Goal: Transaction & Acquisition: Obtain resource

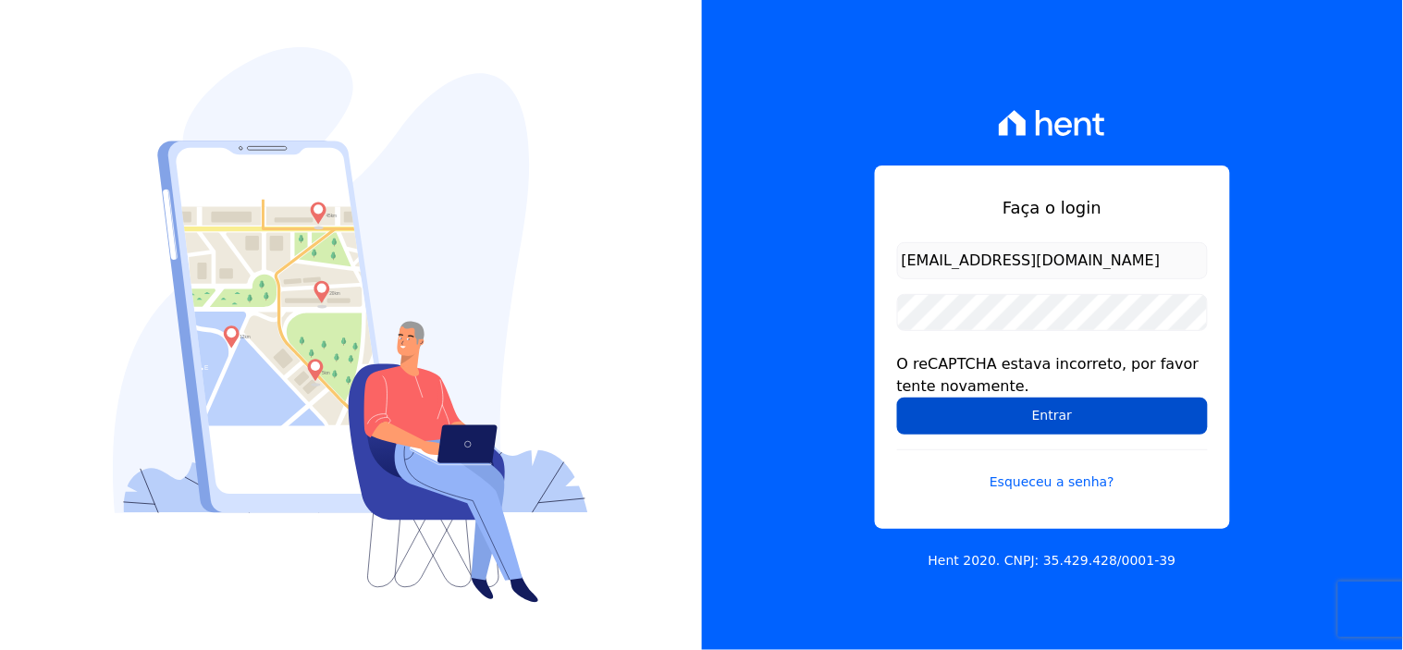
click at [948, 402] on input "Entrar" at bounding box center [1052, 416] width 311 height 37
click at [1028, 419] on input "Entrar" at bounding box center [1052, 416] width 311 height 37
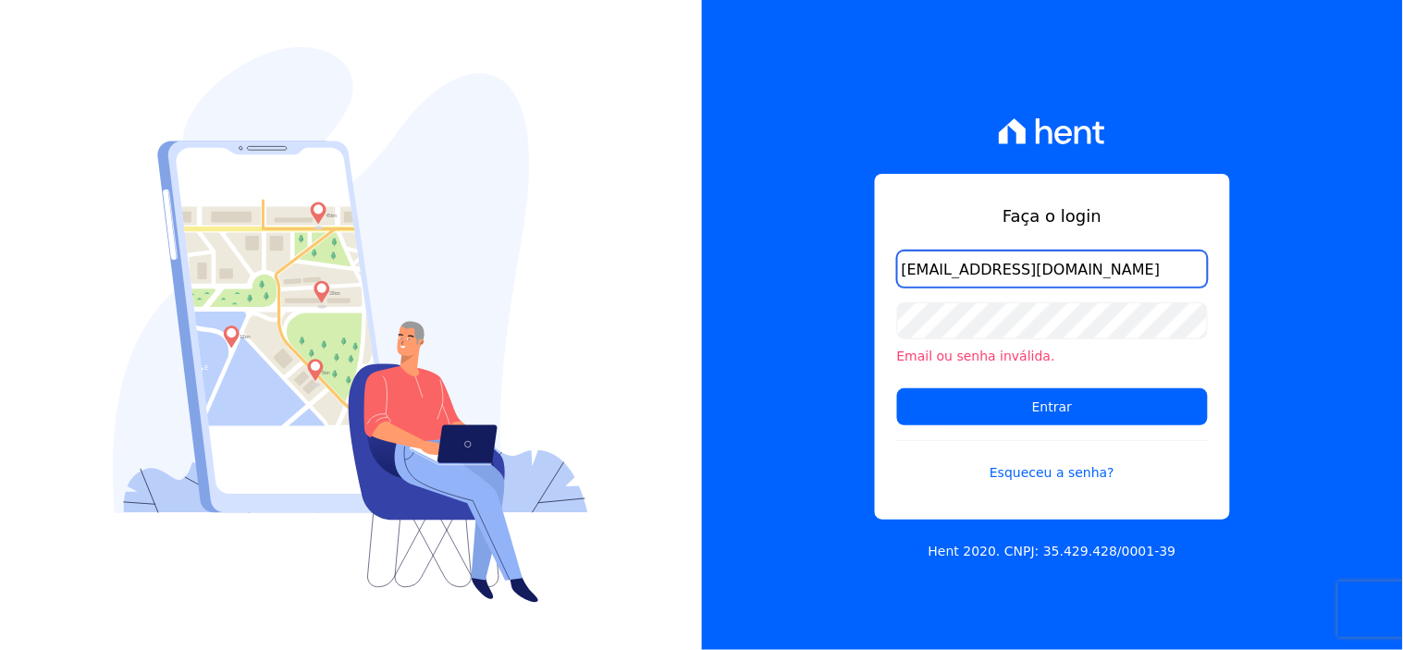
click at [1002, 282] on input "[EMAIL_ADDRESS][DOMAIN_NAME]" at bounding box center [1052, 269] width 311 height 37
drag, startPoint x: 1190, startPoint y: 280, endPoint x: 863, endPoint y: 279, distance: 326.5
click at [863, 279] on div "Faça o login rgsilva@genesisempreendimentos.com.br Email ou senha inválida. Ent…" at bounding box center [1053, 325] width 702 height 650
click at [1006, 283] on input "financeiro" at bounding box center [1052, 269] width 311 height 37
click at [1168, 279] on input "financeiro@genesisempreendimentos" at bounding box center [1052, 269] width 311 height 37
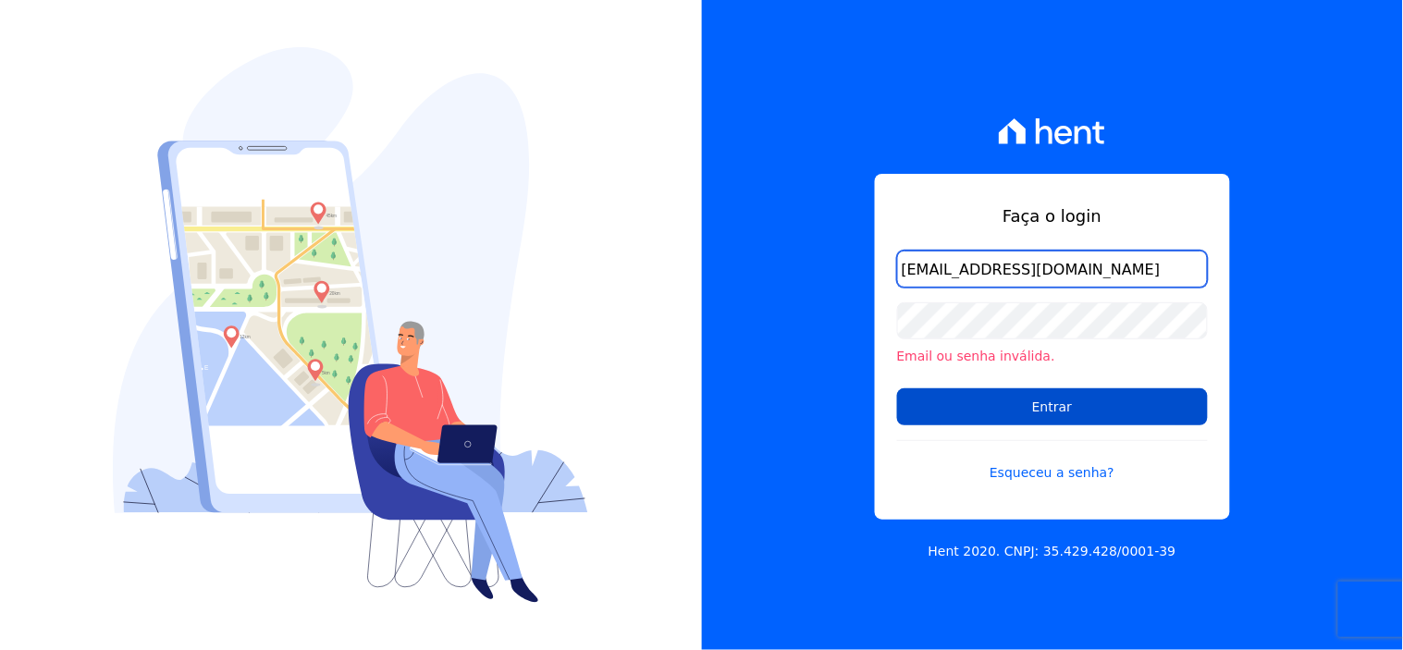
type input "financeiro@genesisempreendimentos.com.br"
click at [1055, 402] on input "Entrar" at bounding box center [1052, 407] width 311 height 37
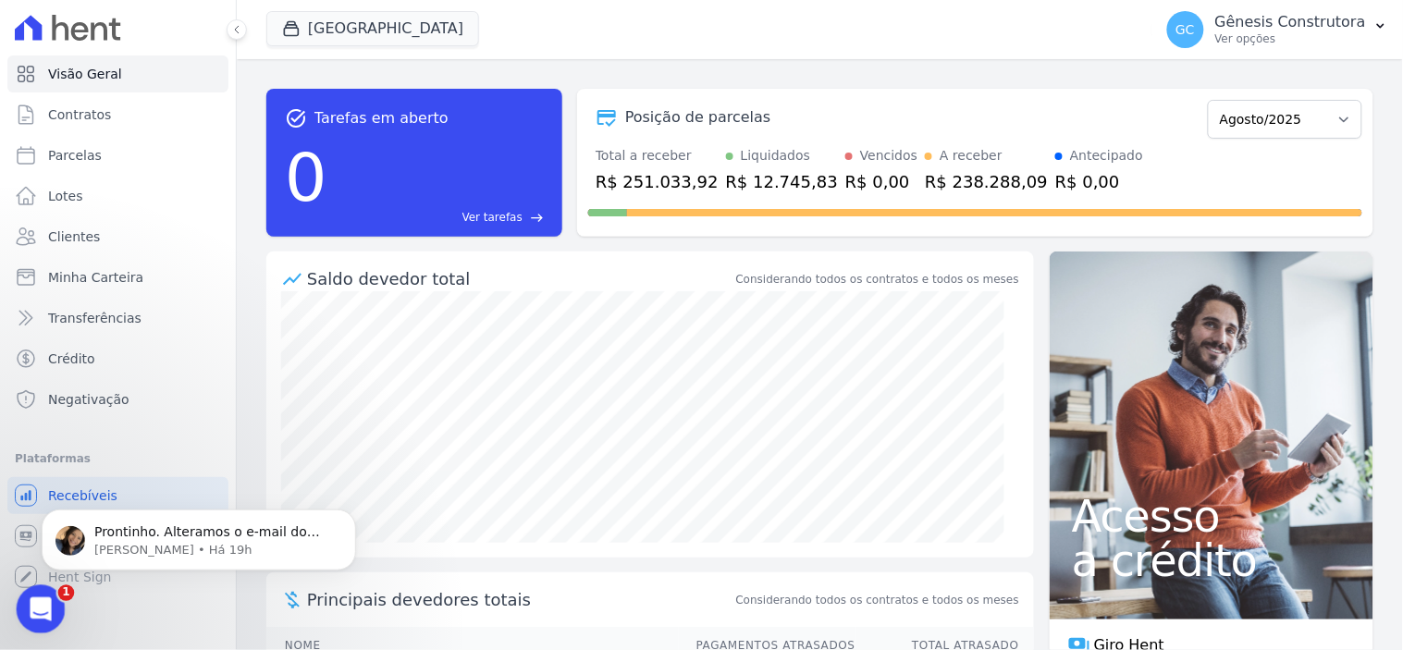
click at [27, 611] on icon "Abertura do Messenger da Intercom" at bounding box center [38, 607] width 31 height 31
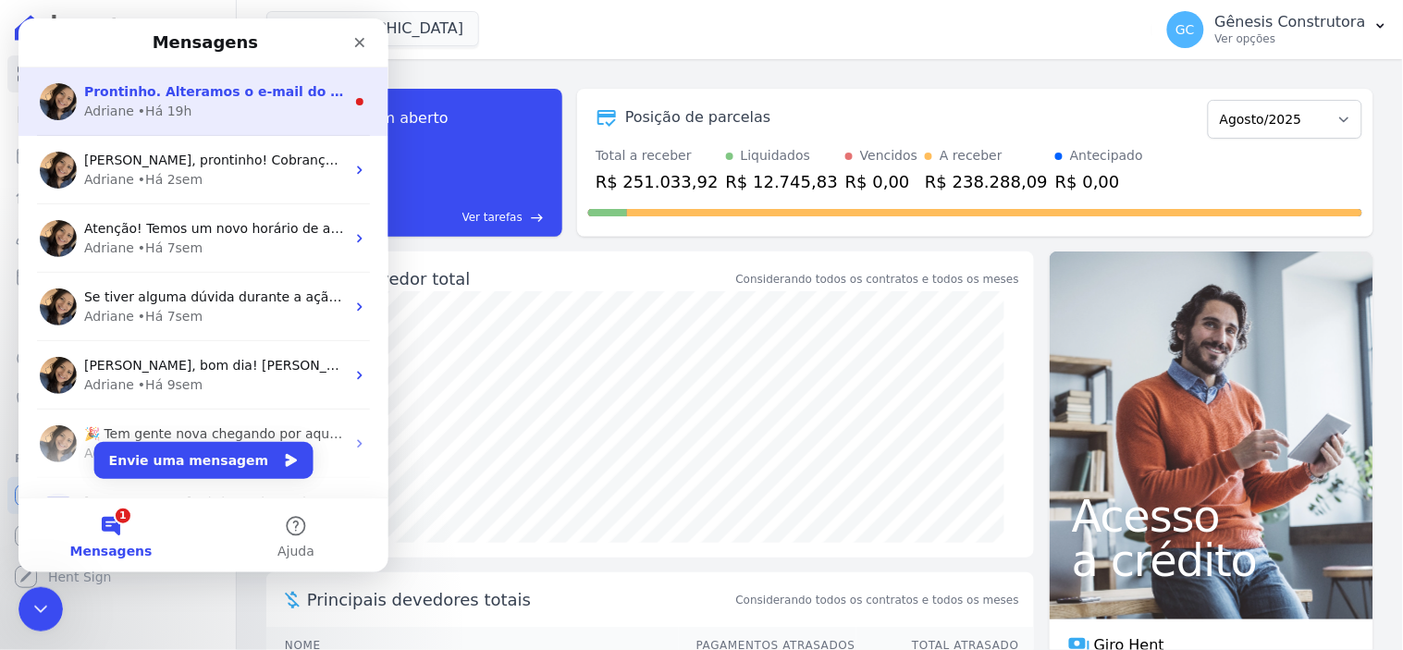
click at [208, 109] on div "Adriane • Há 19h" at bounding box center [213, 110] width 261 height 19
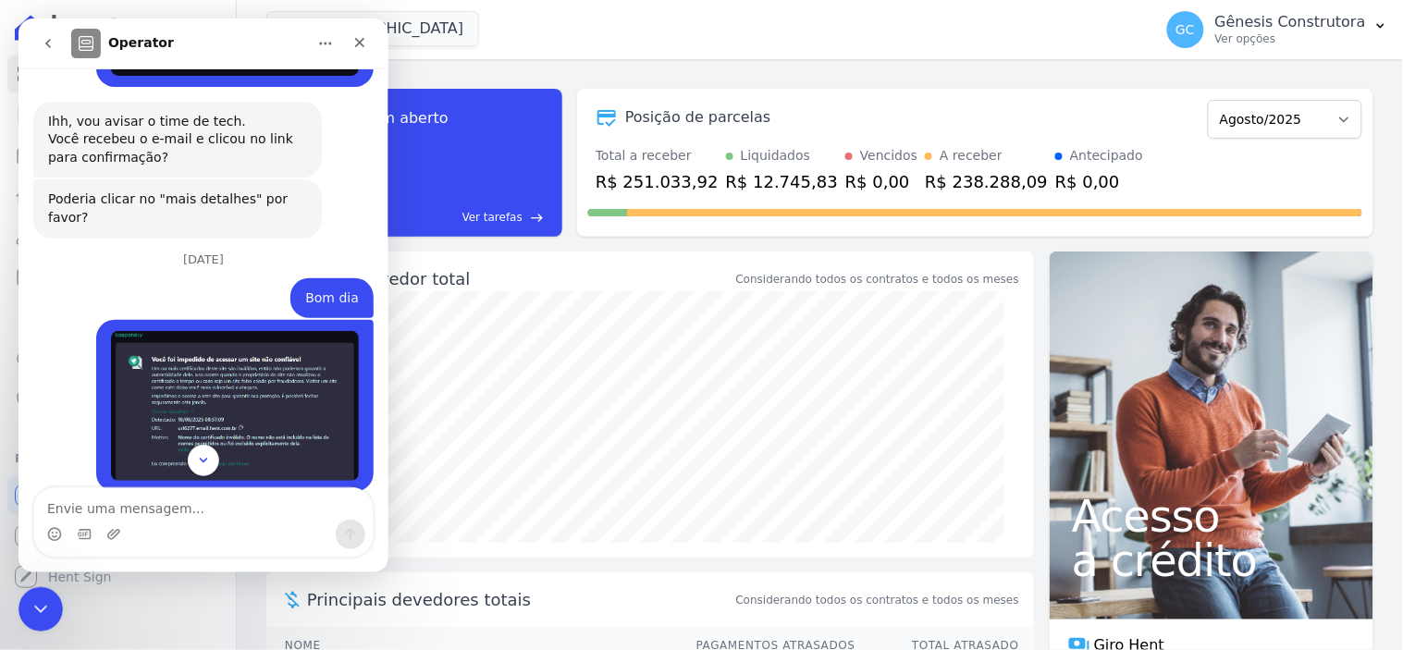
scroll to position [4537, 0]
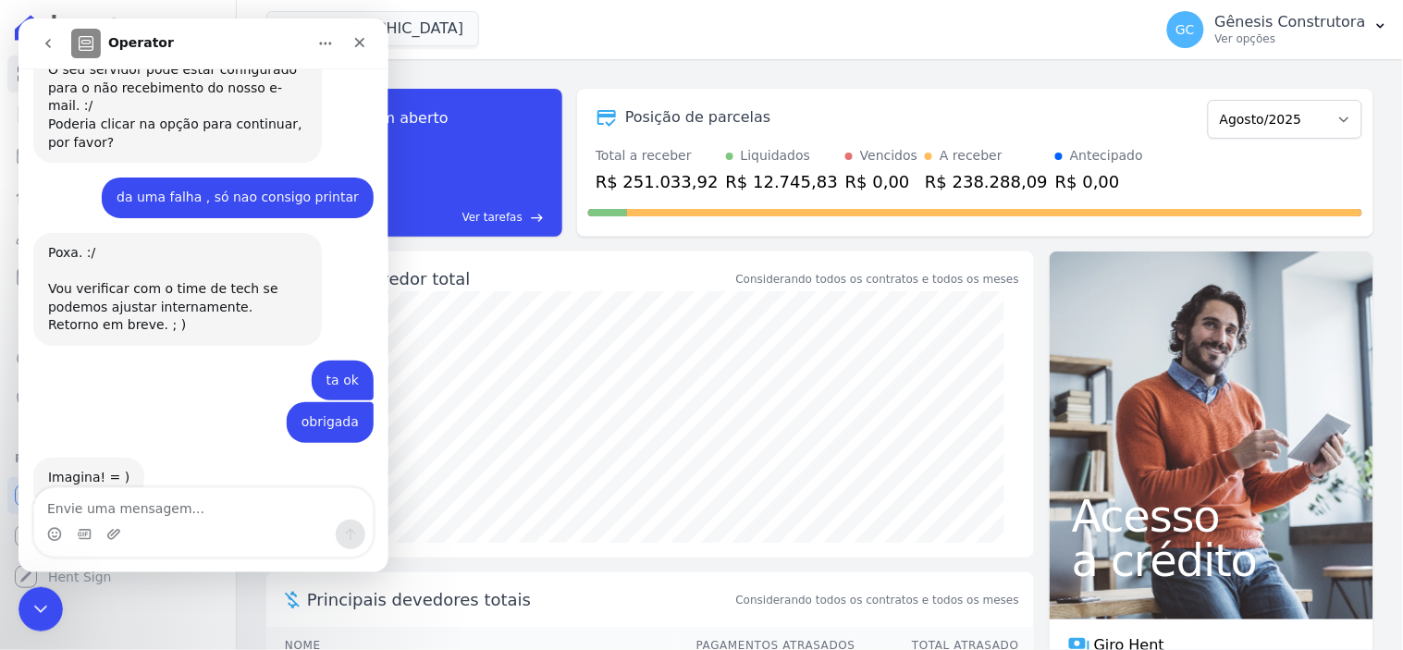
click at [235, 494] on textarea "Envie uma mensagem..." at bounding box center [202, 503] width 339 height 31
type textarea "Muito obrigada!!!"
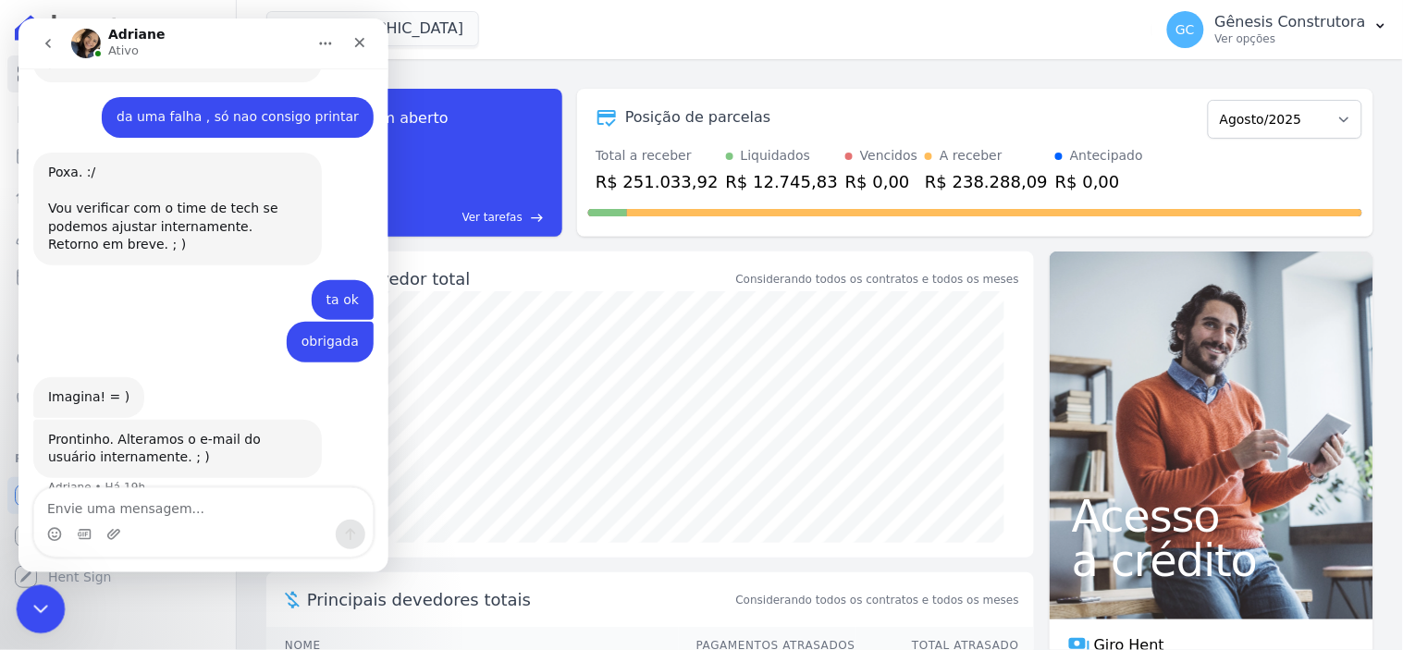
click at [45, 618] on div "Encerramento do Messenger da Intercom" at bounding box center [38, 607] width 44 height 44
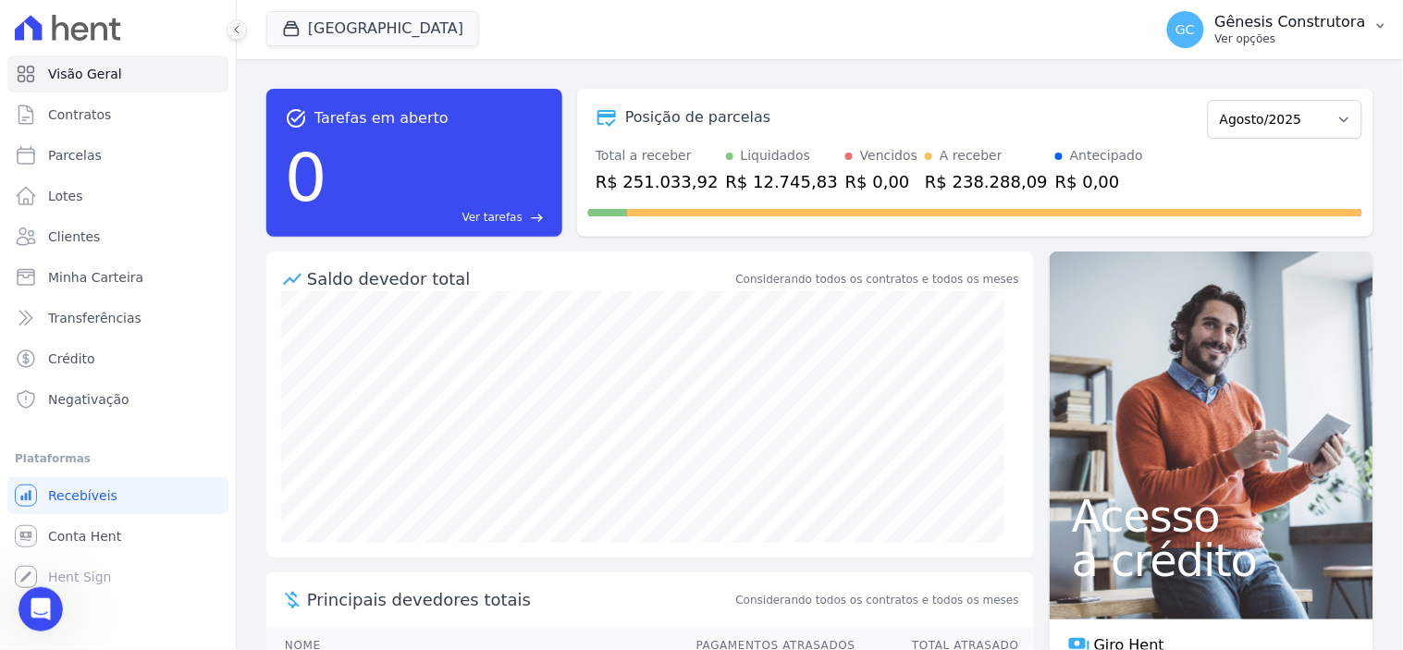
click at [1280, 49] on button "GC Gênesis Construtora Ver opções" at bounding box center [1278, 30] width 251 height 52
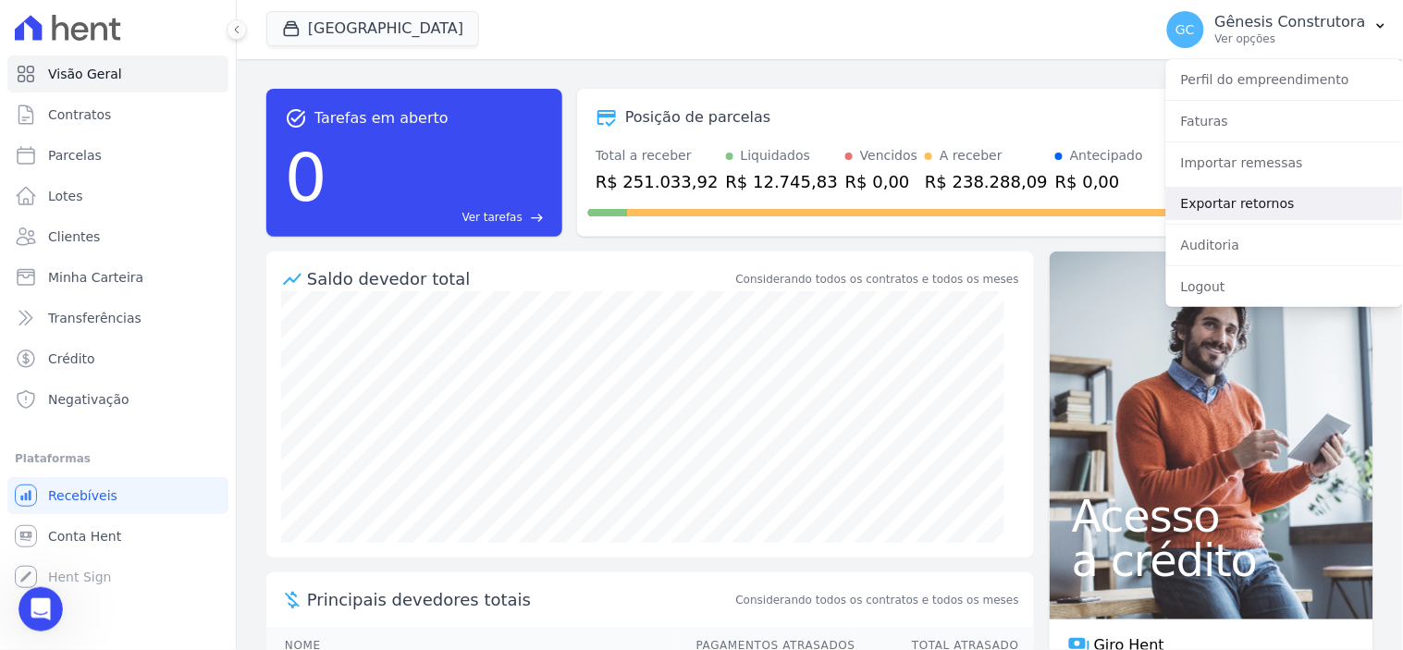
click at [1255, 209] on link "Exportar retornos" at bounding box center [1284, 203] width 237 height 33
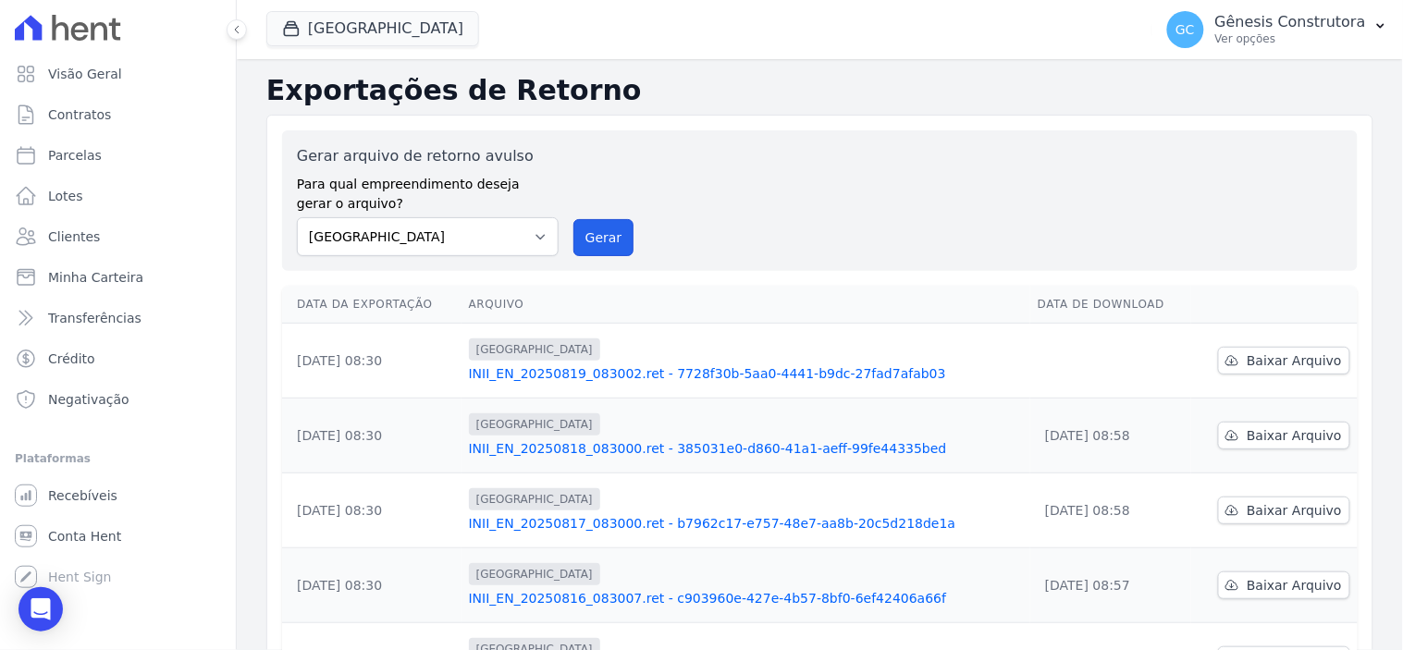
drag, startPoint x: 579, startPoint y: 232, endPoint x: 790, endPoint y: 183, distance: 216.5
click at [581, 232] on button "Gerar" at bounding box center [604, 237] width 61 height 37
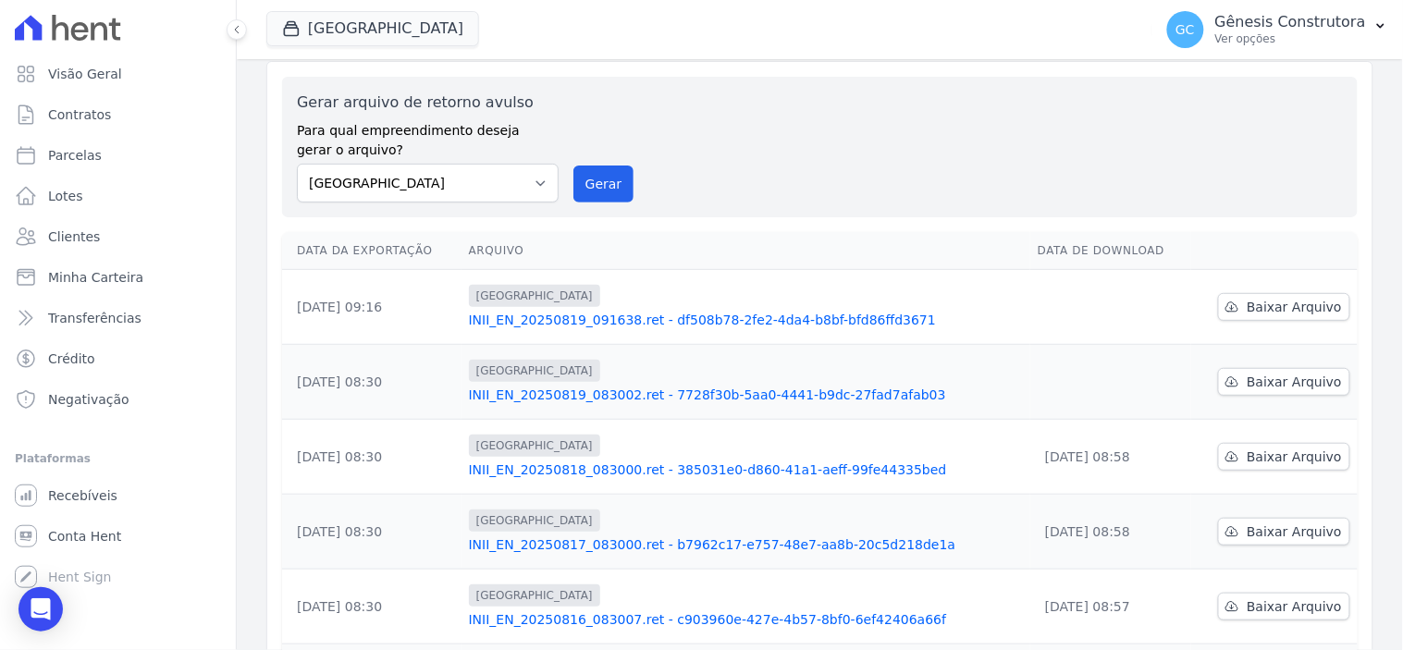
scroll to position [103, 0]
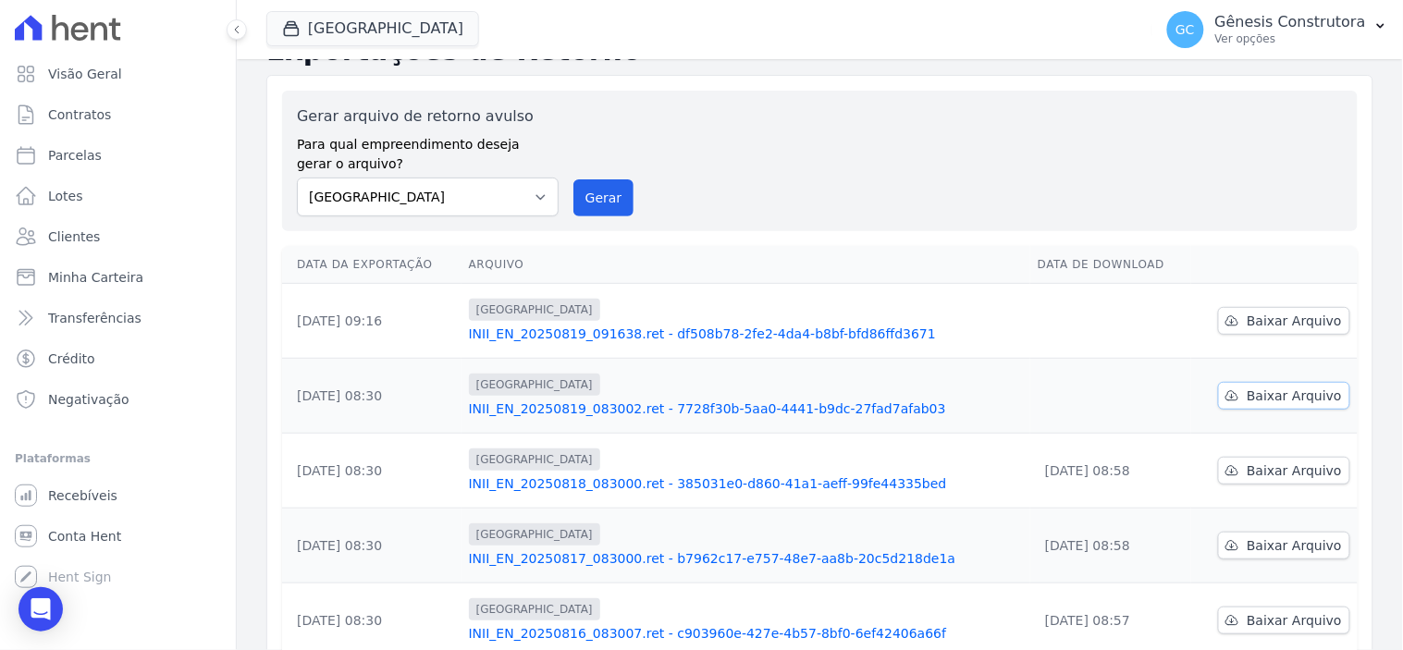
click at [1259, 389] on span "Baixar Arquivo" at bounding box center [1294, 396] width 95 height 19
click at [1247, 320] on span "Baixar Arquivo" at bounding box center [1294, 321] width 95 height 19
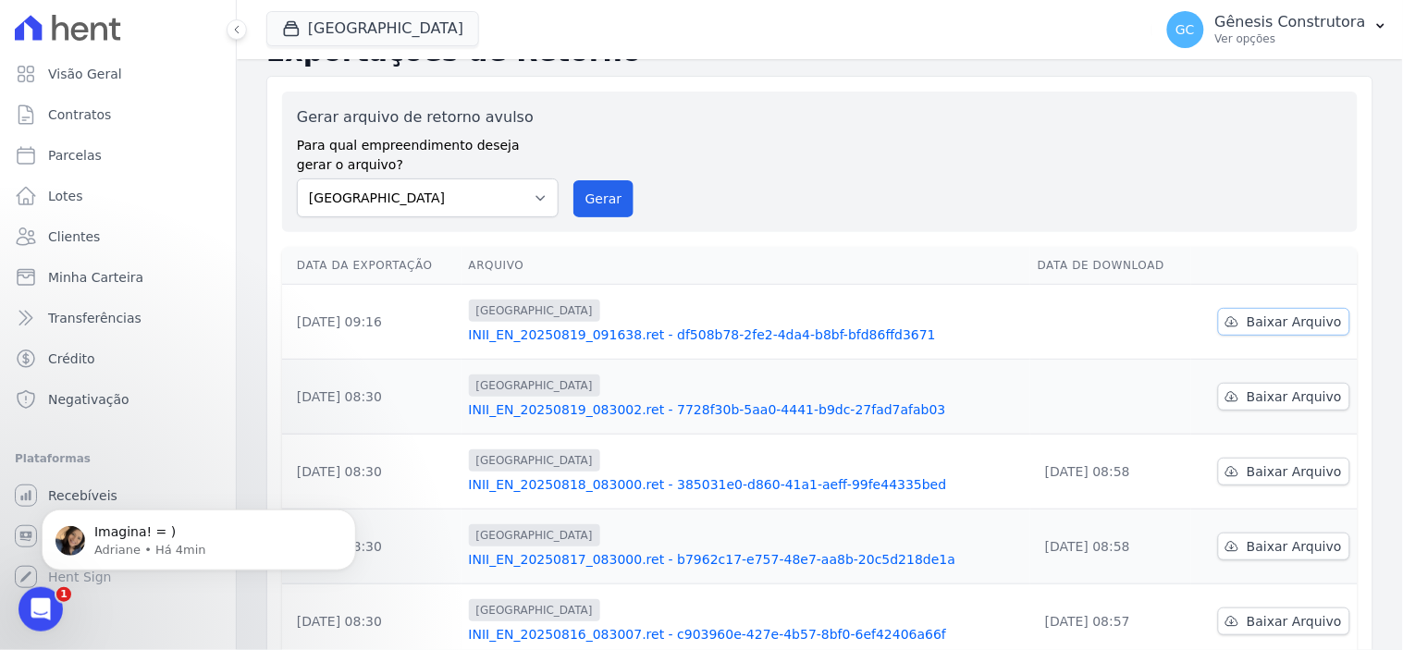
scroll to position [0, 0]
click at [47, 593] on div "Abertura do Messenger da Intercom" at bounding box center [37, 606] width 61 height 61
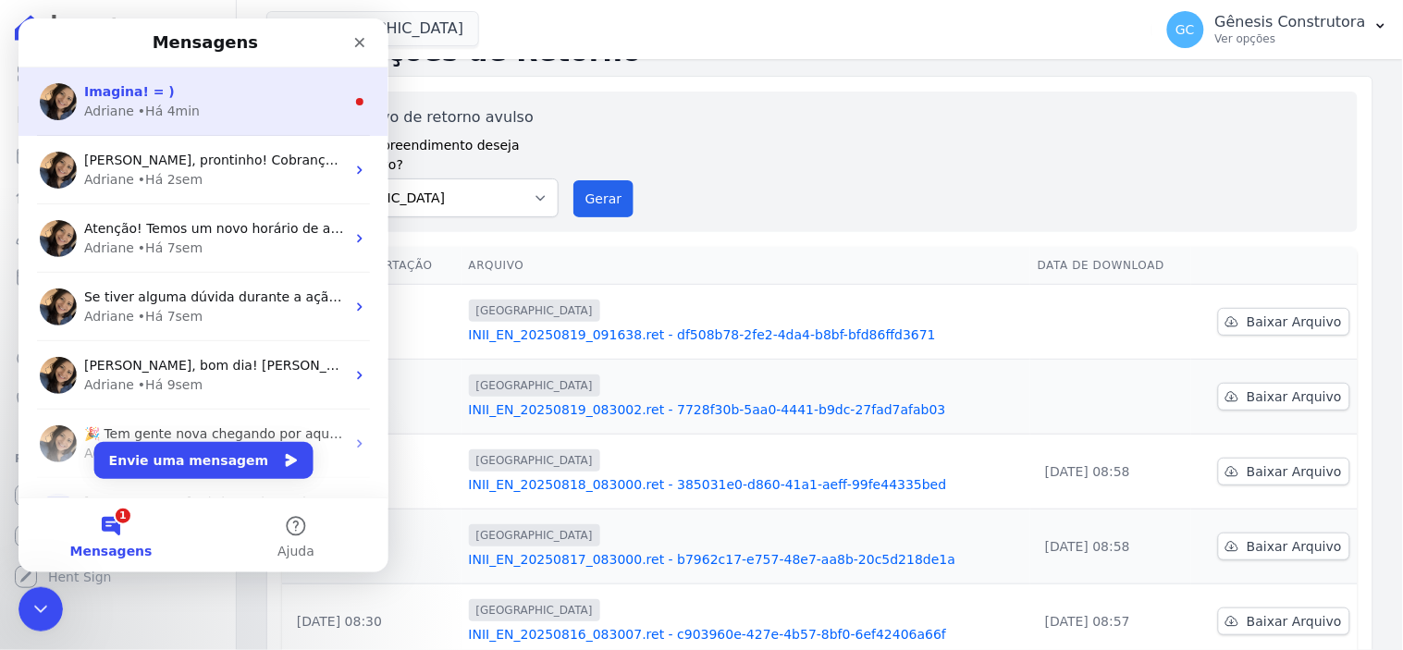
click at [189, 105] on div "Adriane • Há 4min" at bounding box center [213, 110] width 261 height 19
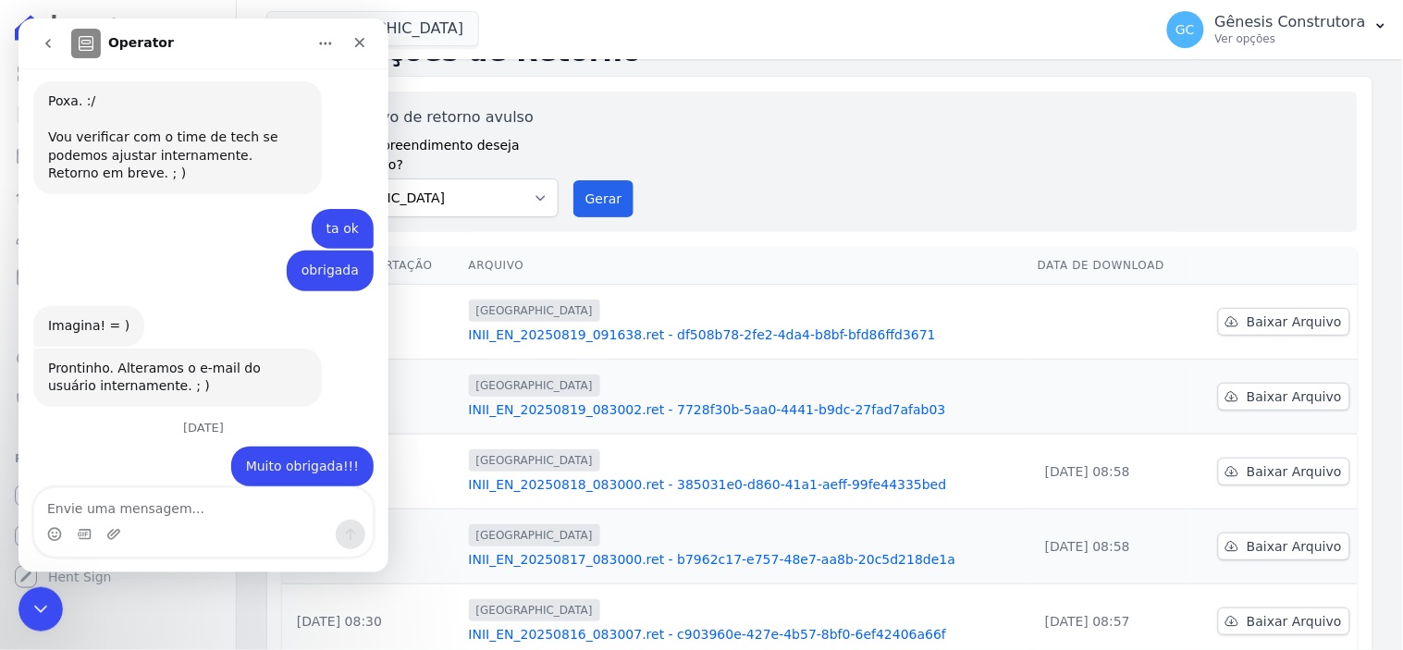
scroll to position [4703, 0]
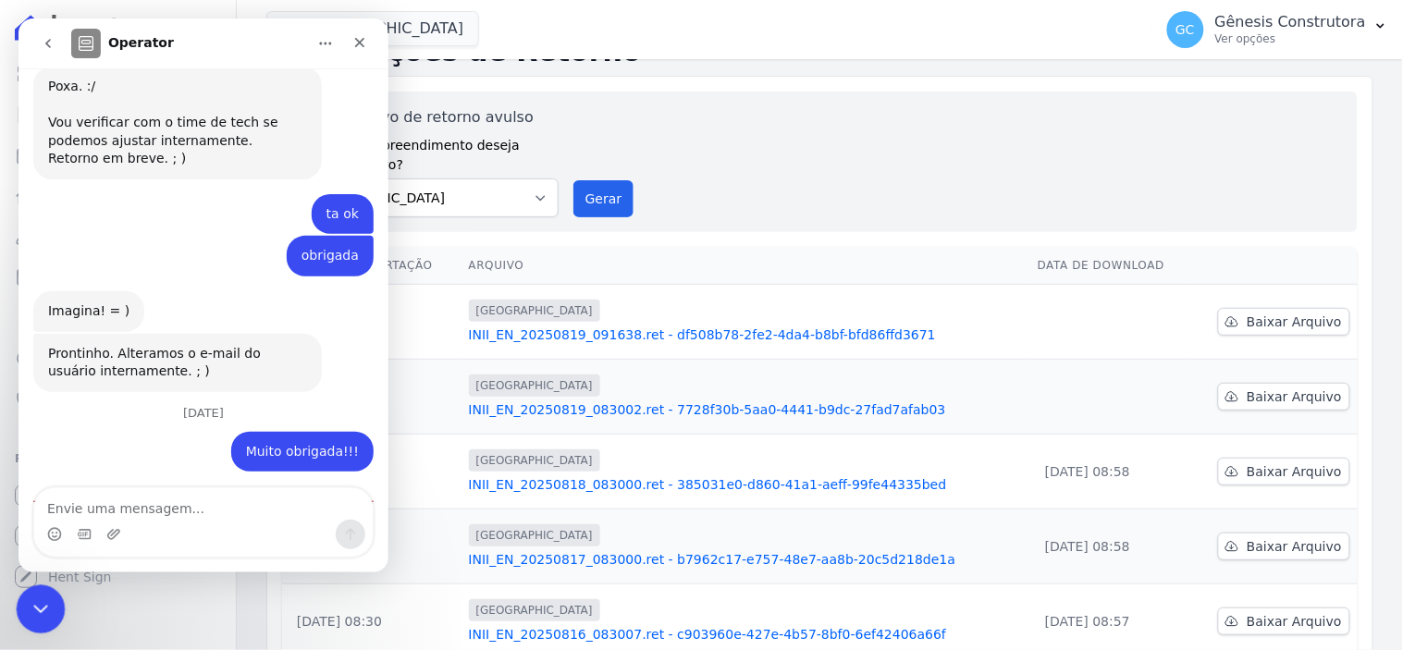
click at [32, 610] on icon "Encerramento do Messenger da Intercom" at bounding box center [38, 607] width 22 height 22
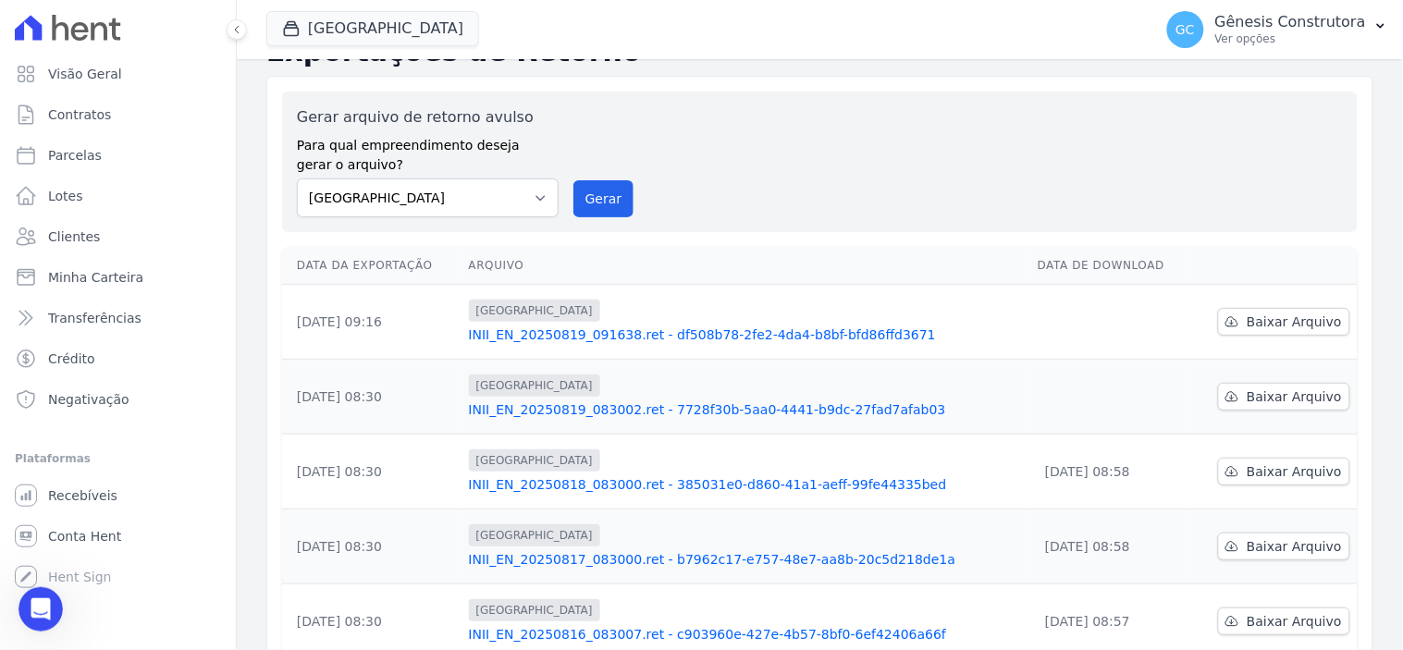
scroll to position [4672, 0]
click at [90, 502] on span "Recebíveis" at bounding box center [82, 496] width 69 height 19
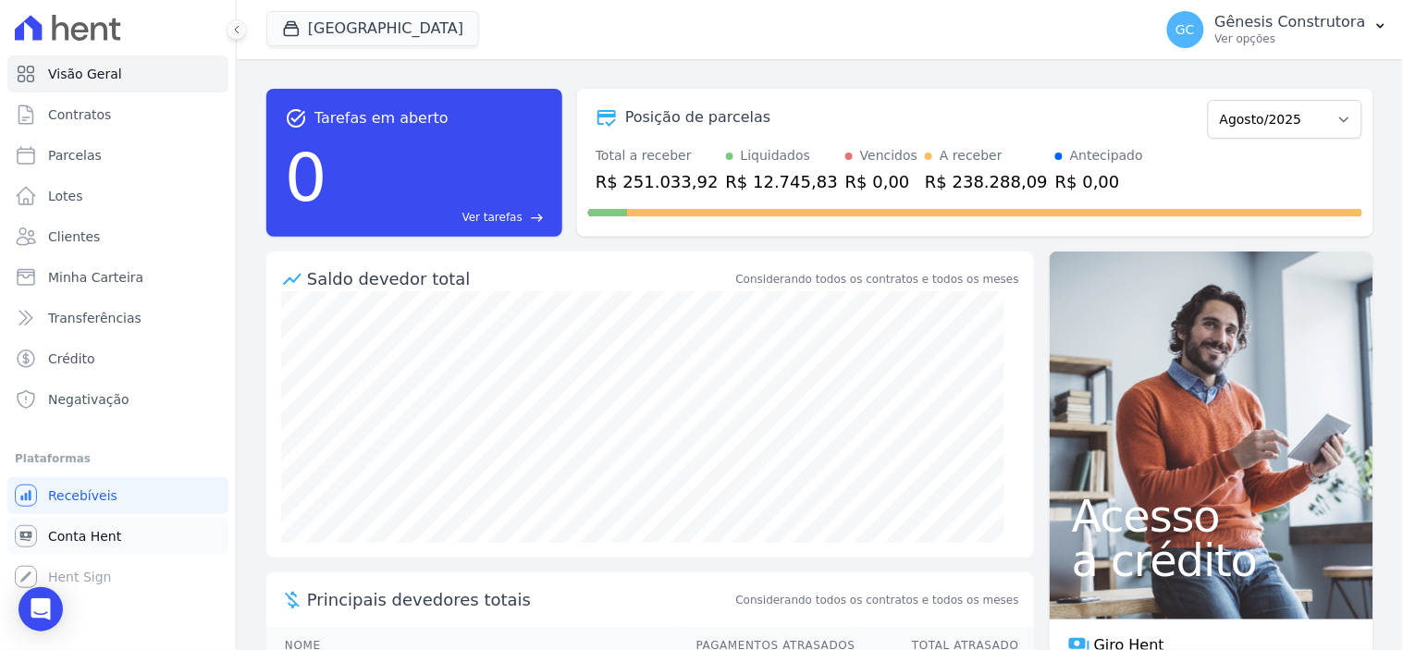
click at [93, 542] on span "Conta Hent" at bounding box center [84, 536] width 73 height 19
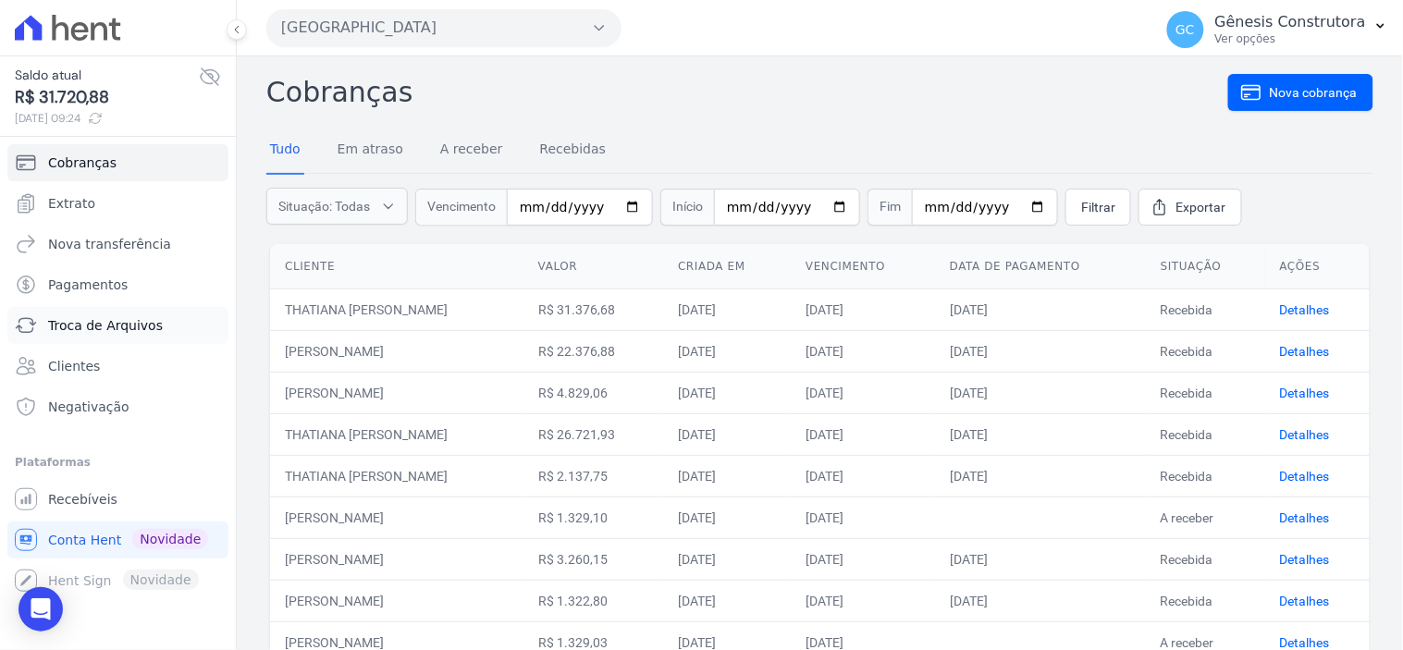
click at [120, 336] on link "Troca de Arquivos" at bounding box center [117, 325] width 221 height 37
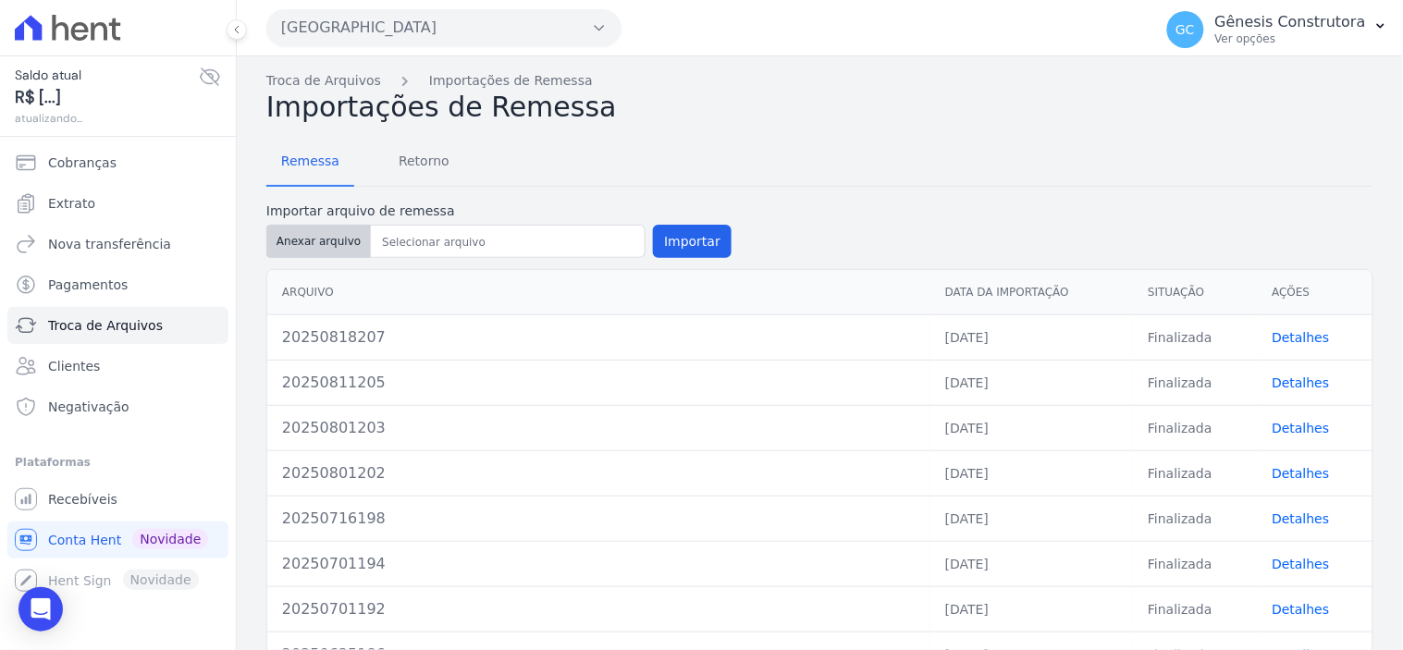
click at [298, 245] on button "Anexar arquivo" at bounding box center [318, 241] width 105 height 33
type input "20250819208"
click at [694, 242] on button "Importar" at bounding box center [692, 241] width 79 height 33
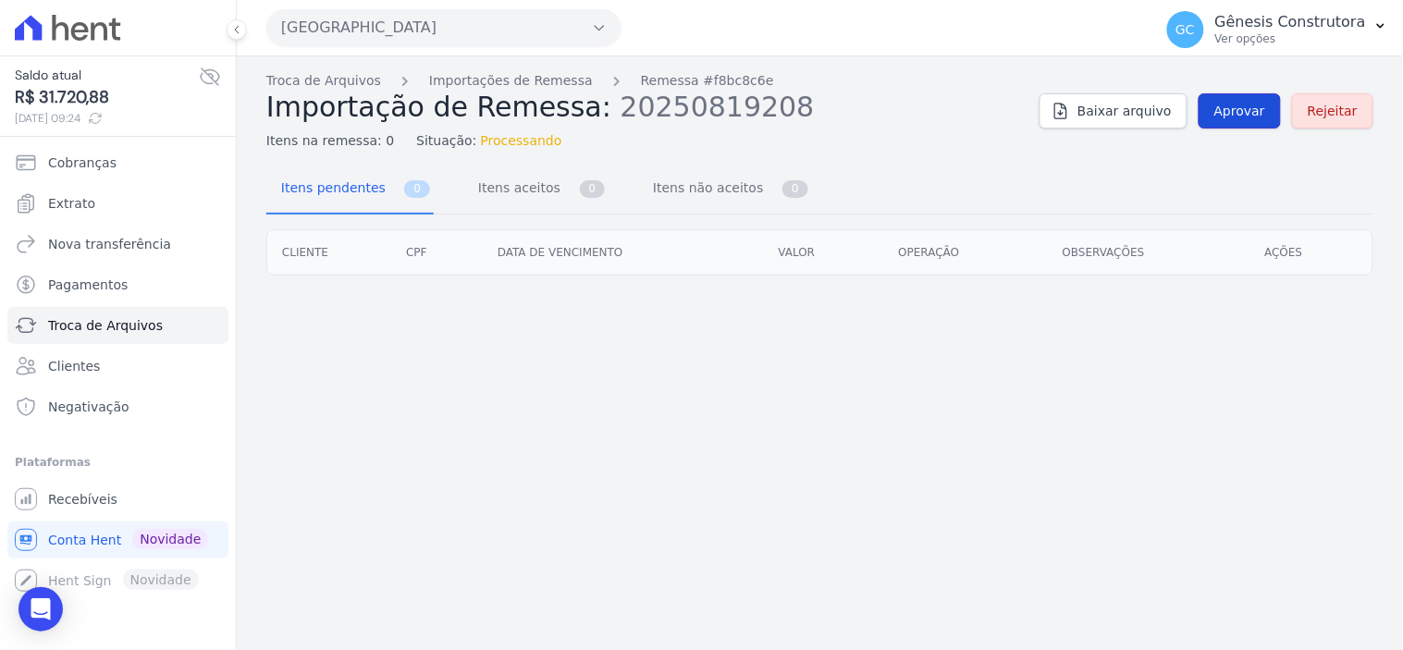
click at [1228, 93] on link "Aprovar" at bounding box center [1240, 110] width 82 height 35
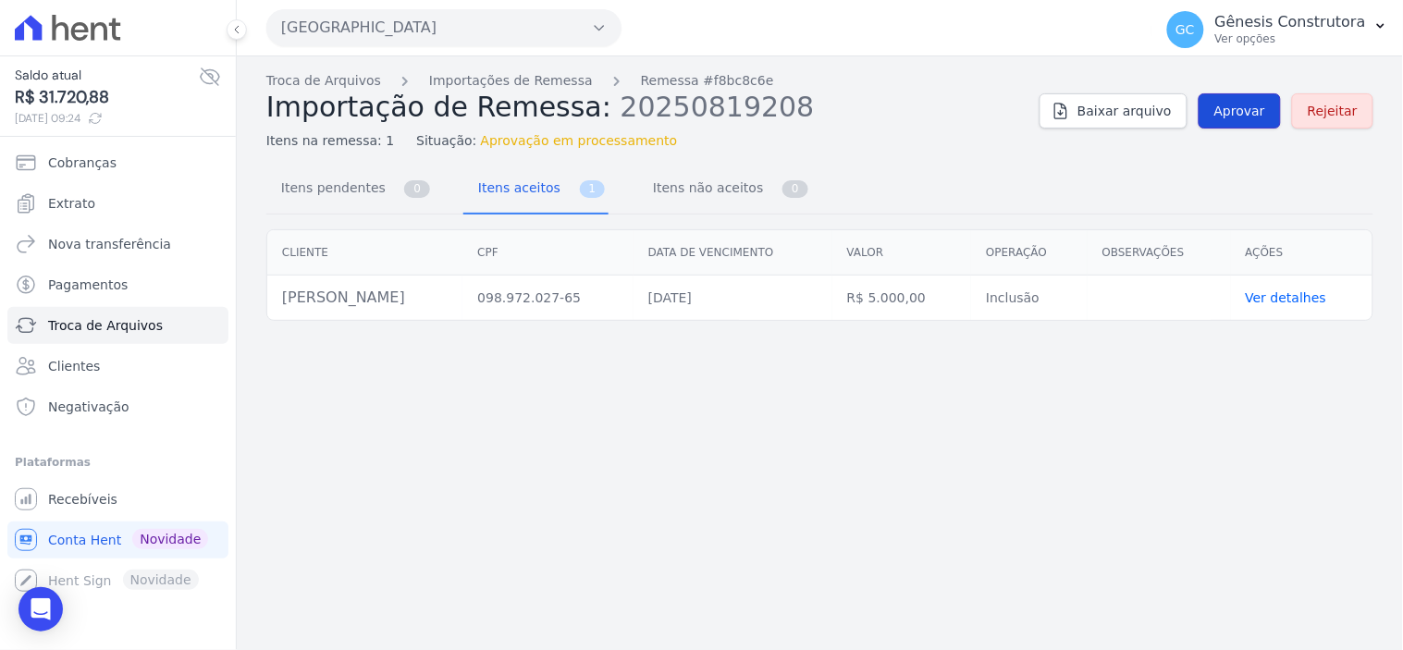
click at [1225, 113] on span "Aprovar" at bounding box center [1240, 111] width 51 height 19
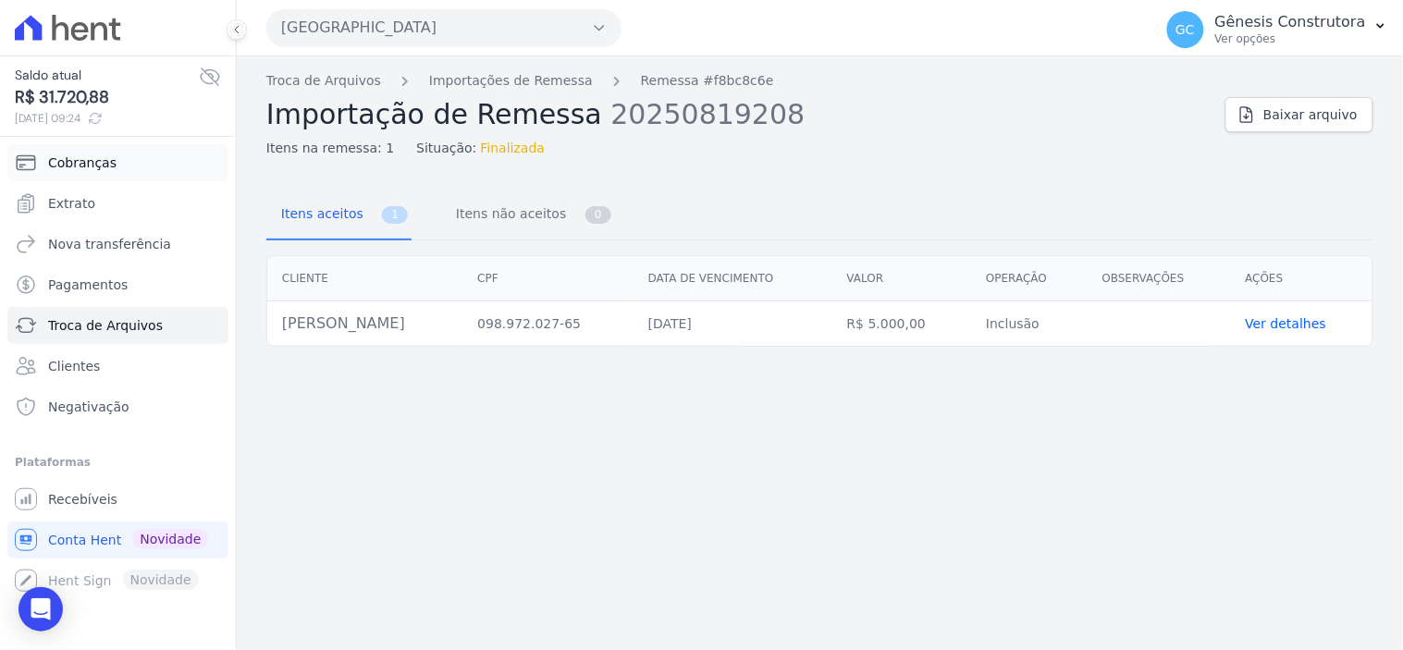
click at [162, 170] on link "Cobranças" at bounding box center [117, 162] width 221 height 37
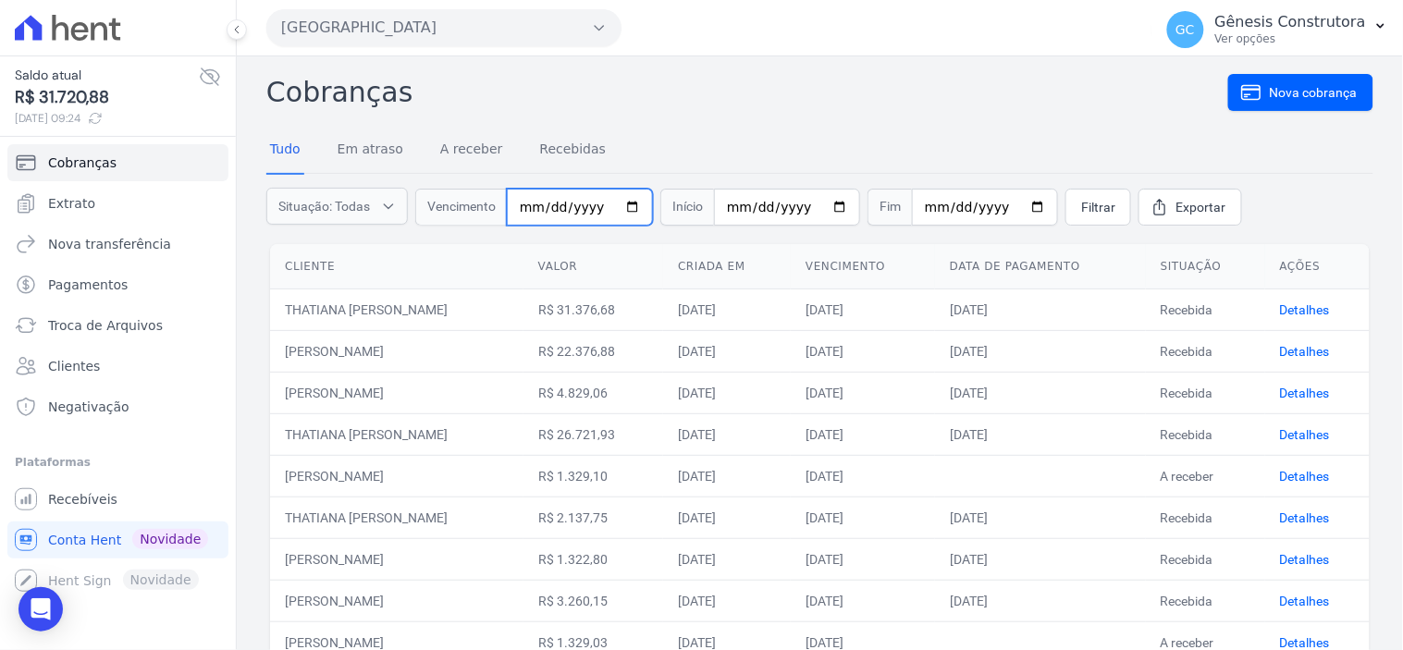
click at [534, 209] on input "date" at bounding box center [580, 207] width 146 height 37
type input "0025-08-20"
type input "[DATE]"
click at [1101, 200] on link "Filtrar" at bounding box center [1099, 207] width 66 height 37
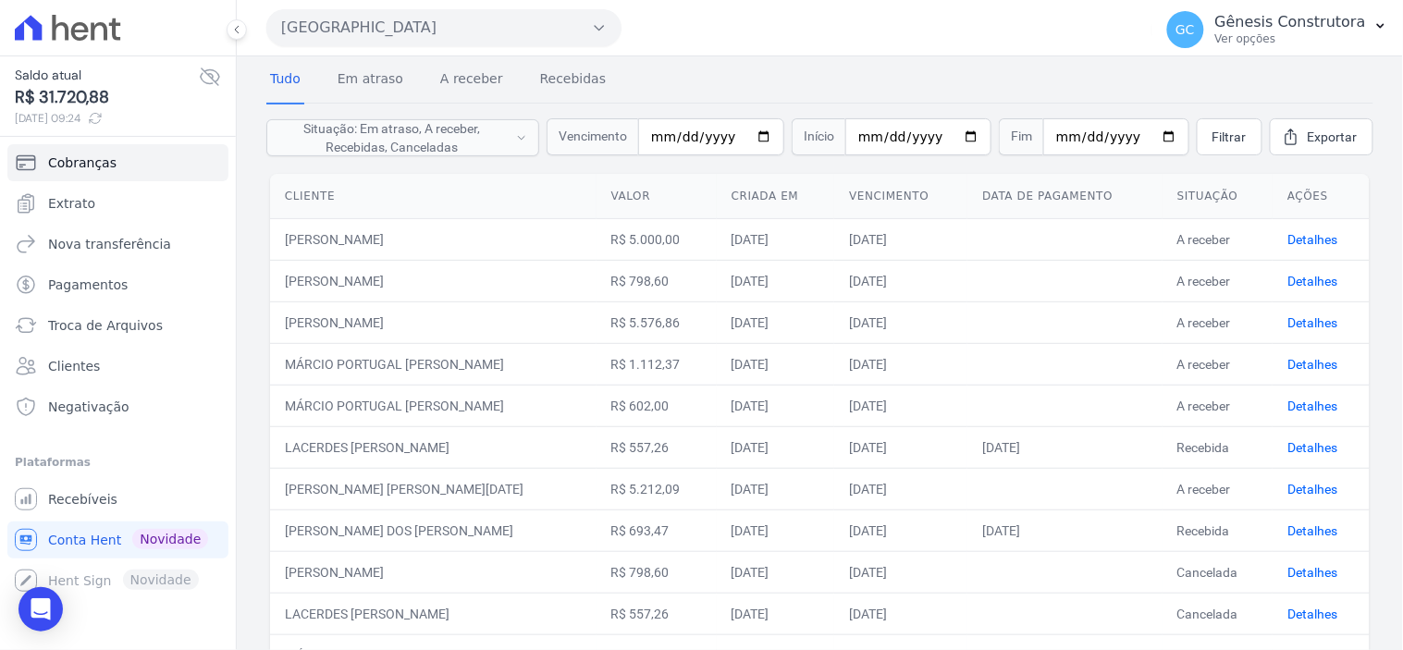
scroll to position [58, 0]
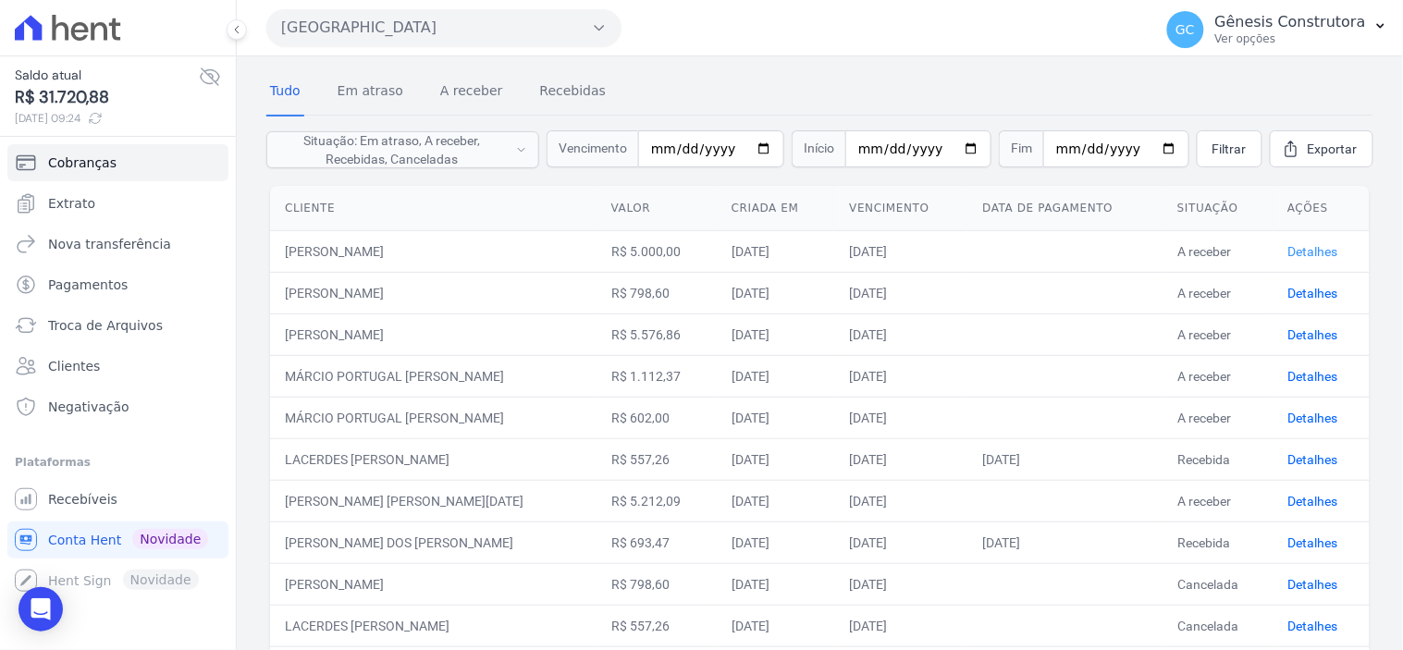
click at [1288, 250] on link "Detalhes" at bounding box center [1313, 251] width 50 height 15
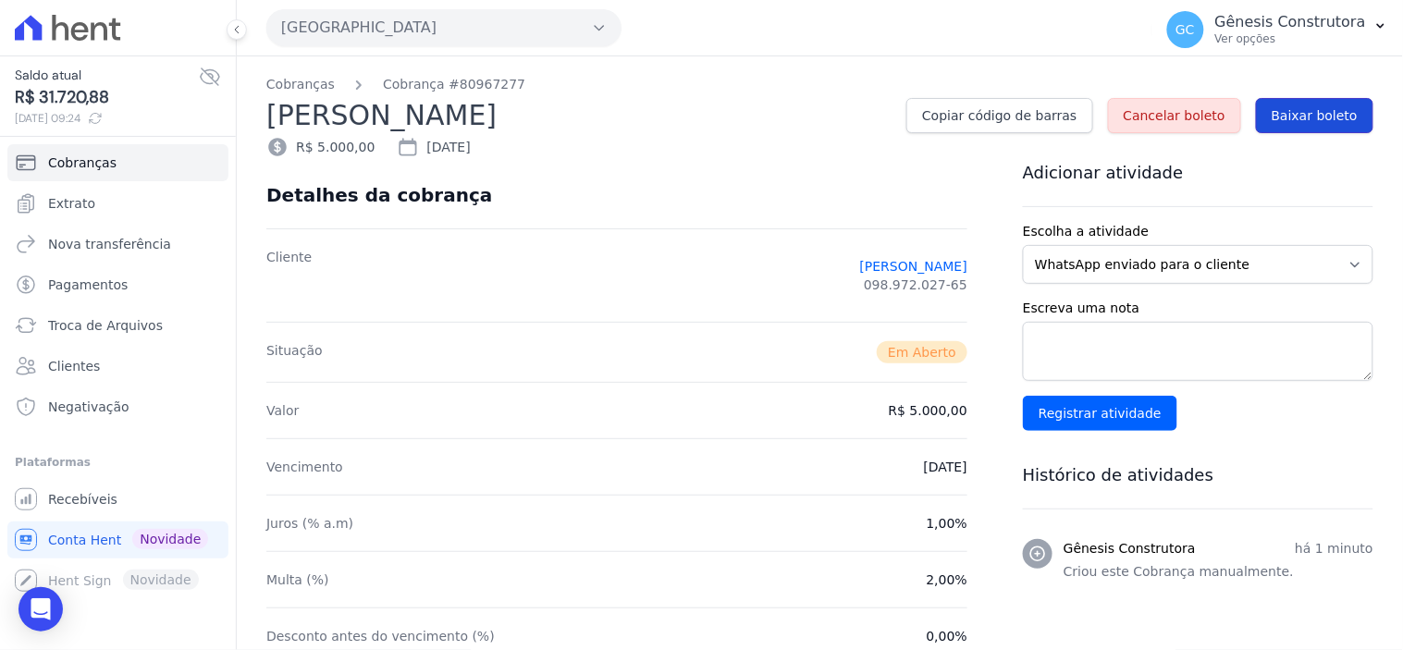
click at [1300, 120] on span "Baixar boleto" at bounding box center [1315, 115] width 86 height 19
click at [86, 371] on span "Clientes" at bounding box center [74, 366] width 52 height 19
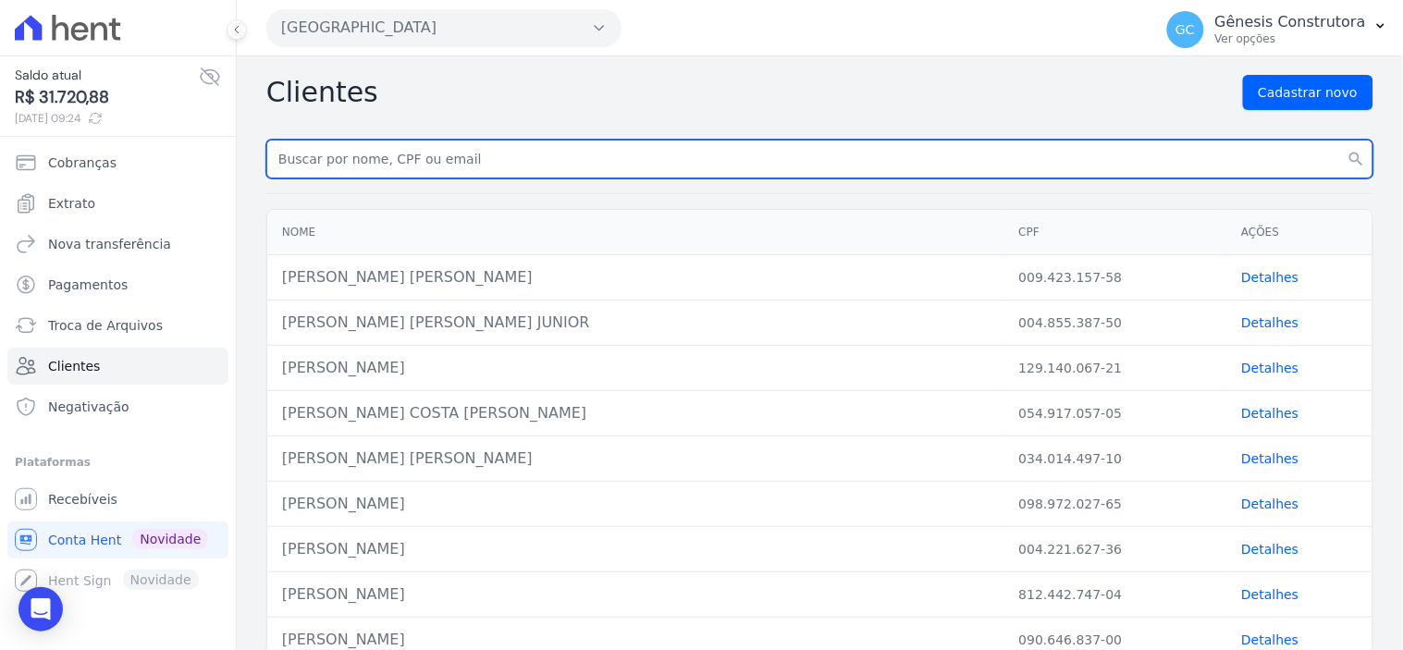
paste input "7743"
type input "7743"
drag, startPoint x: 342, startPoint y: 154, endPoint x: 99, endPoint y: 151, distance: 243.3
click at [99, 151] on div "Saldo atual R$ 31.720,88 [DATE] 09:24 Cobranças Extrato Nova transferência Paga…" at bounding box center [701, 325] width 1403 height 650
paste input "[PERSON_NAME] [PERSON_NAME]"
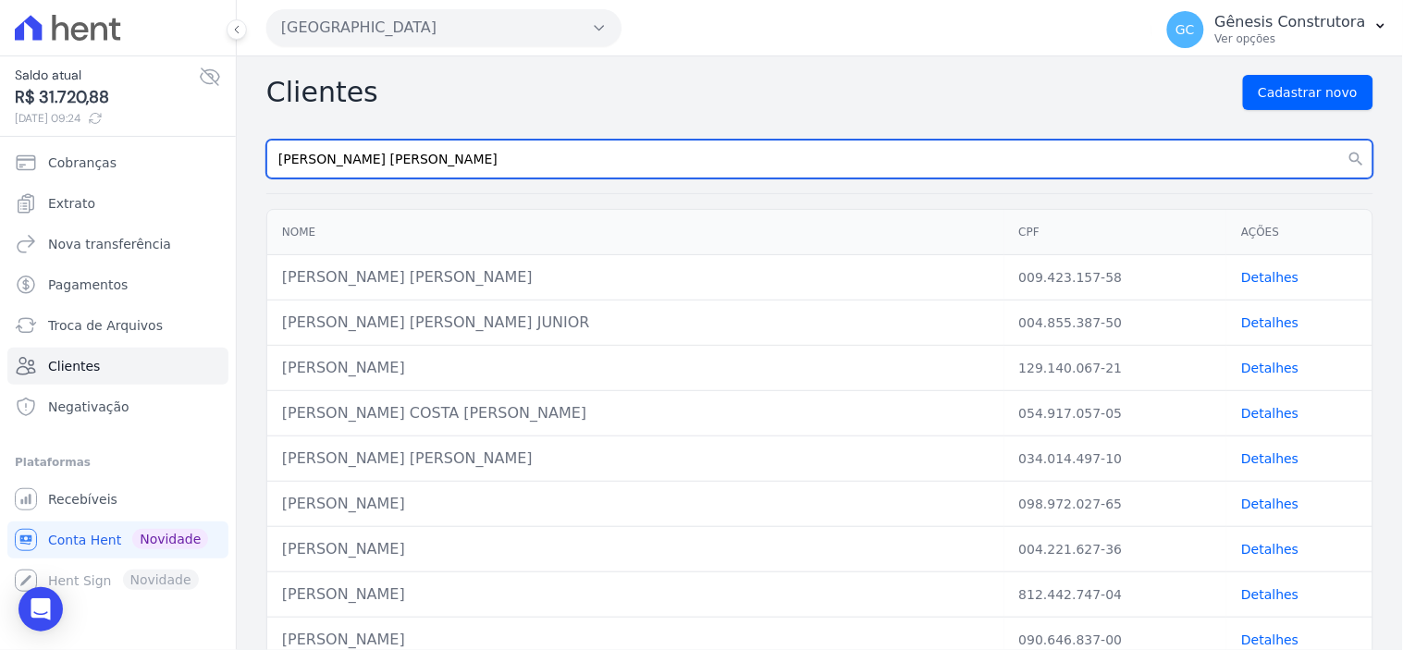
type input "[PERSON_NAME] [PERSON_NAME]"
click at [1340, 140] on button "search" at bounding box center [1356, 159] width 33 height 39
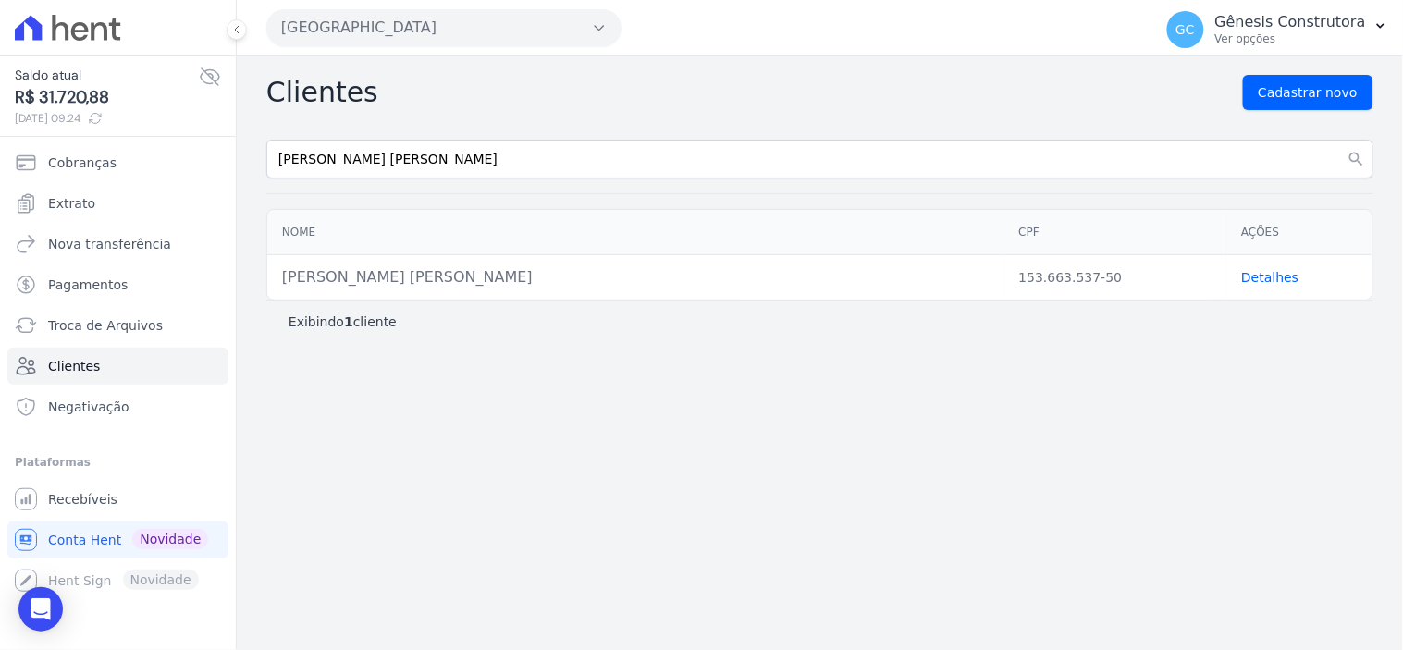
click at [1279, 271] on link "Detalhes" at bounding box center [1269, 277] width 57 height 15
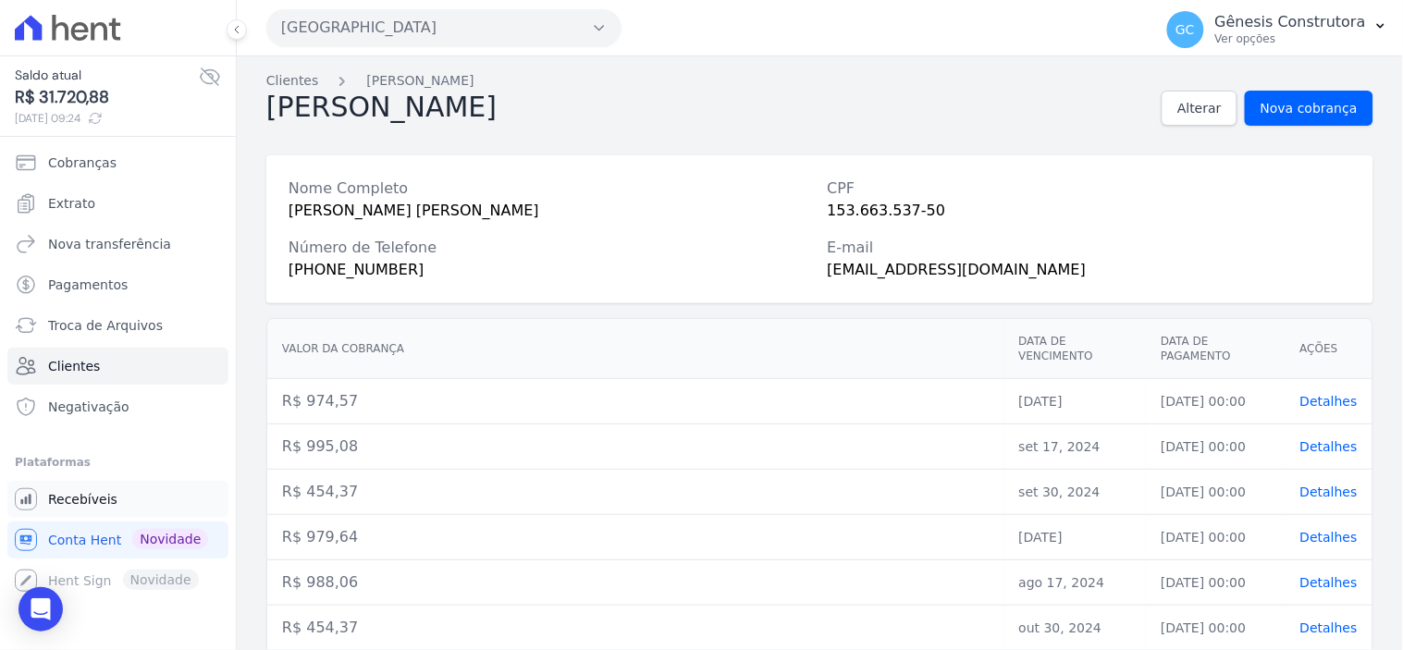
click at [87, 484] on link "Recebíveis" at bounding box center [117, 499] width 221 height 37
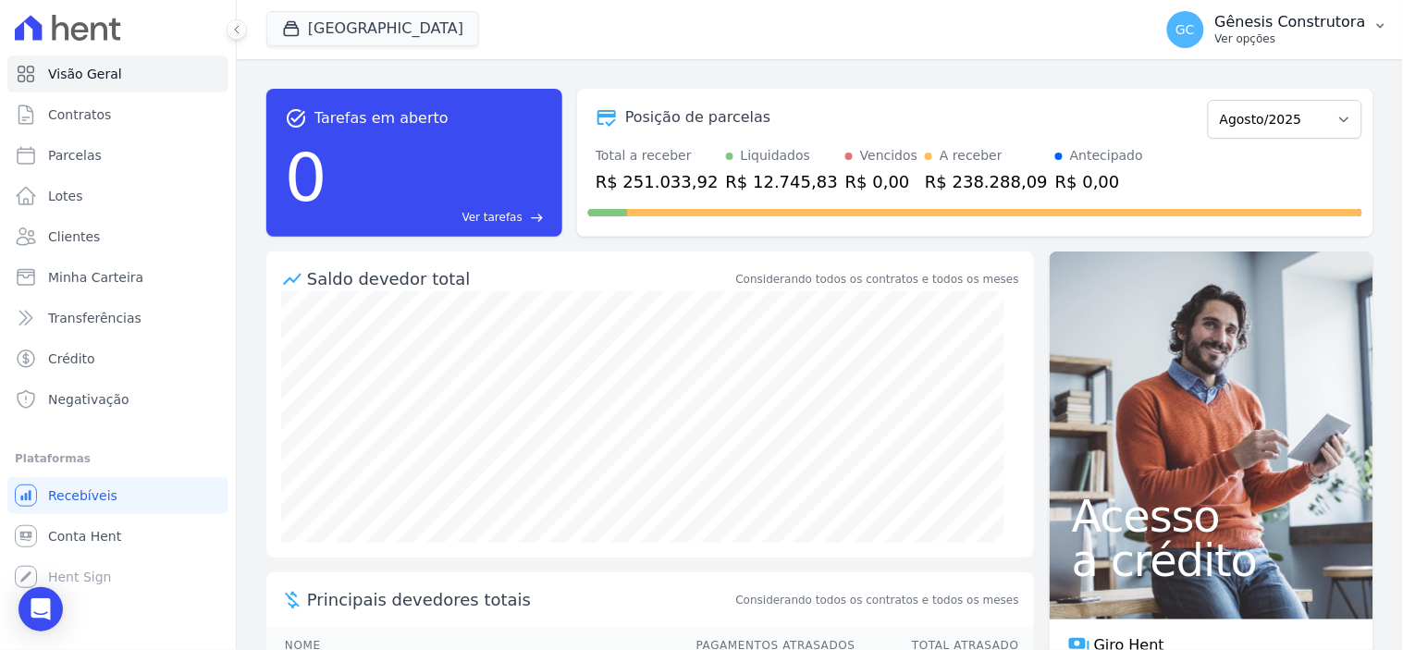
click at [1259, 47] on div "GC Gênesis Construtora Ver opções" at bounding box center [1266, 29] width 199 height 37
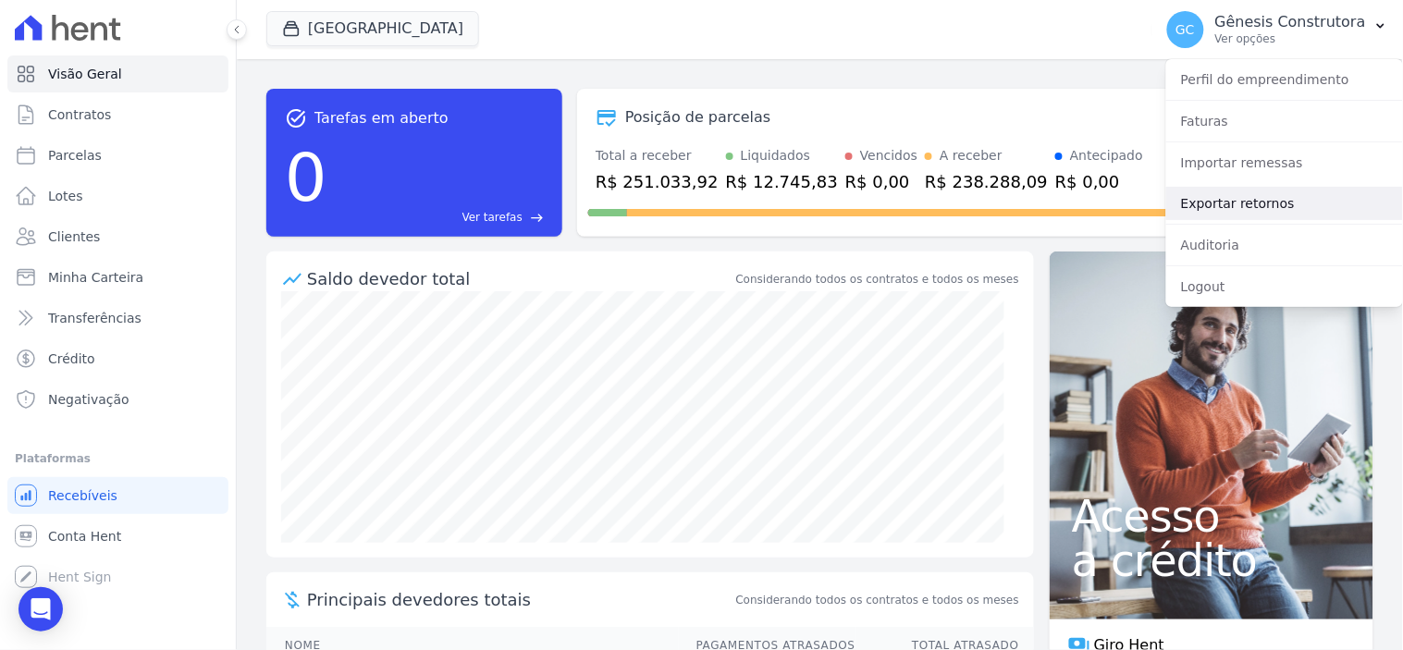
click at [1218, 199] on link "Exportar retornos" at bounding box center [1284, 203] width 237 height 33
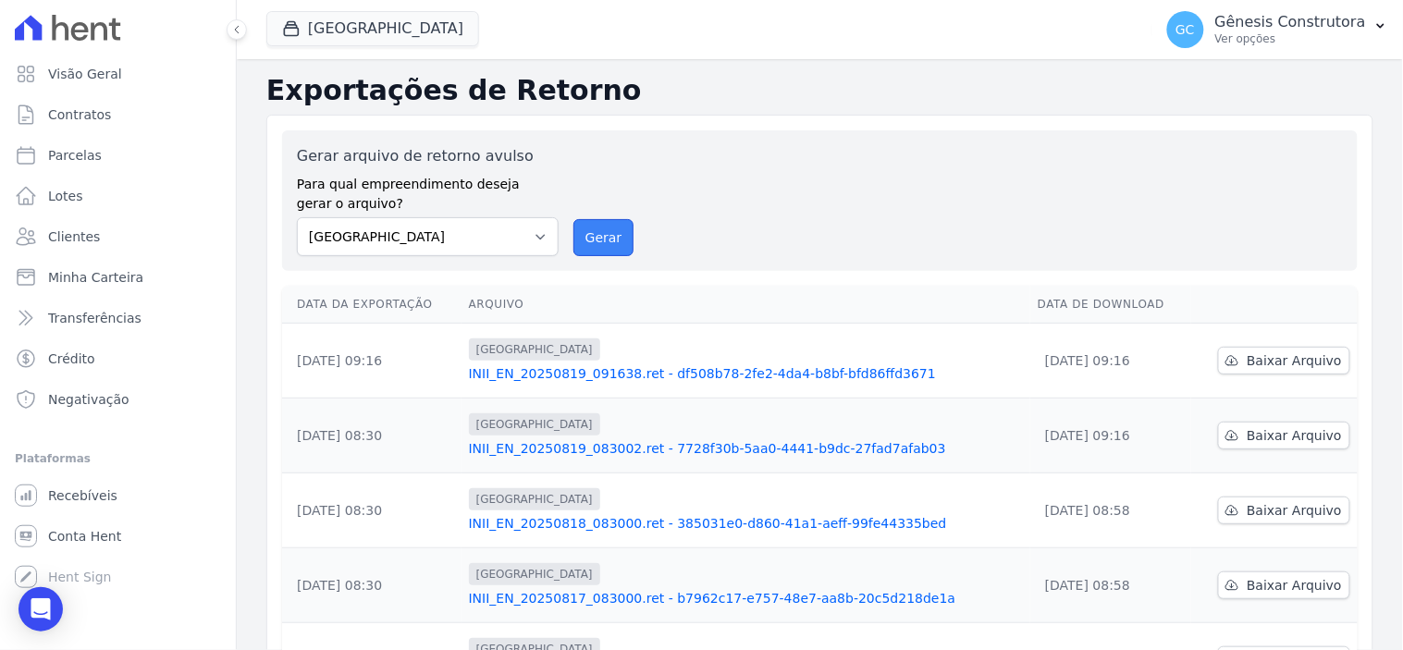
click at [612, 242] on button "Gerar" at bounding box center [604, 237] width 61 height 37
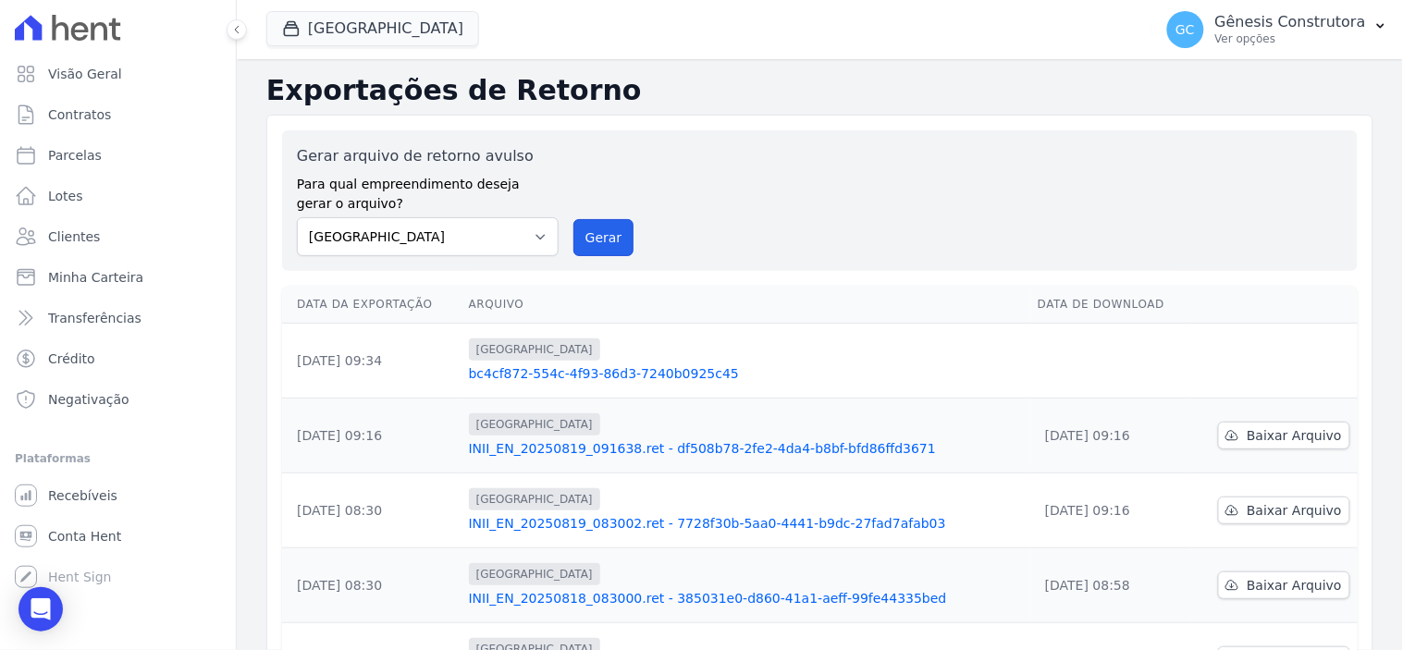
drag, startPoint x: 580, startPoint y: 248, endPoint x: 747, endPoint y: 191, distance: 176.1
click at [585, 248] on button "Gerar" at bounding box center [604, 237] width 61 height 37
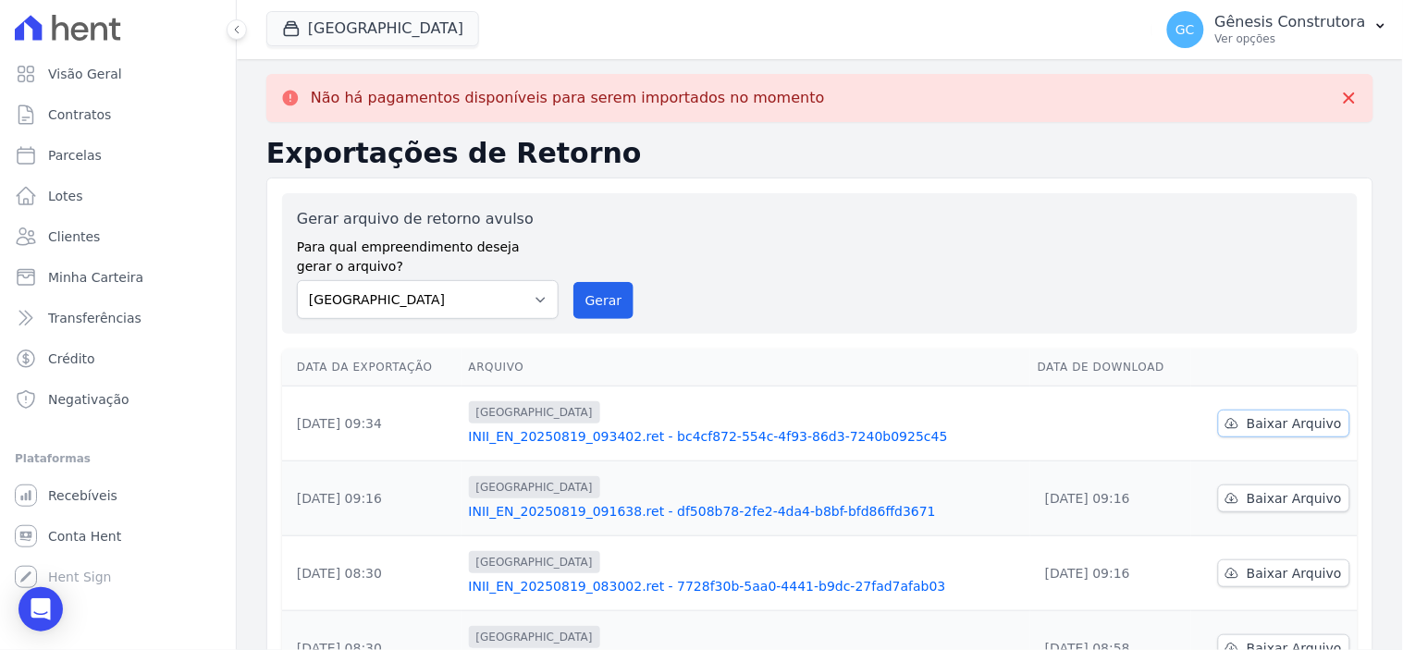
click at [1237, 435] on link "Baixar Arquivo" at bounding box center [1284, 424] width 132 height 28
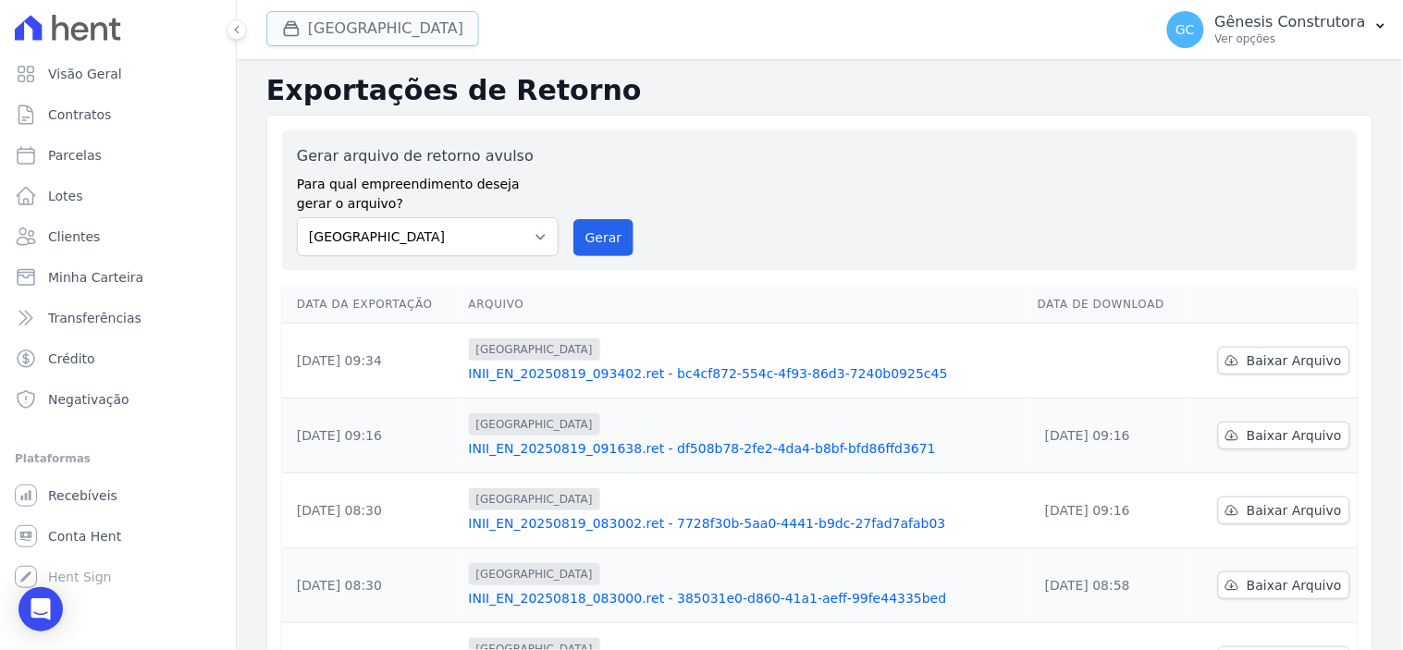
click at [405, 29] on button "[GEOGRAPHIC_DATA]" at bounding box center [372, 28] width 213 height 35
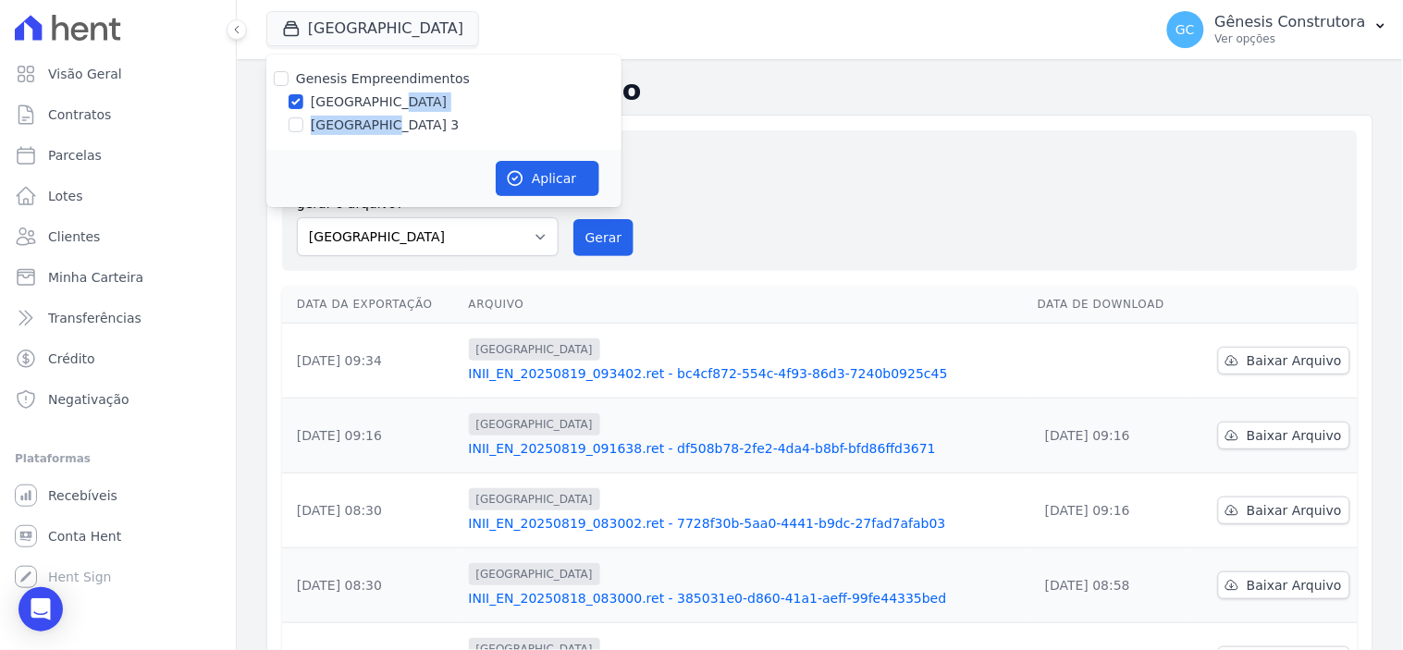
drag, startPoint x: 389, startPoint y: 111, endPoint x: 381, endPoint y: 125, distance: 15.7
click at [382, 124] on div "Genesis Empreendimentos [GEOGRAPHIC_DATA] [GEOGRAPHIC_DATA]" at bounding box center [443, 102] width 355 height 95
click at [377, 131] on label "[GEOGRAPHIC_DATA] 3" at bounding box center [385, 125] width 149 height 19
click at [303, 131] on input "[GEOGRAPHIC_DATA] 3" at bounding box center [296, 124] width 15 height 15
checkbox input "true"
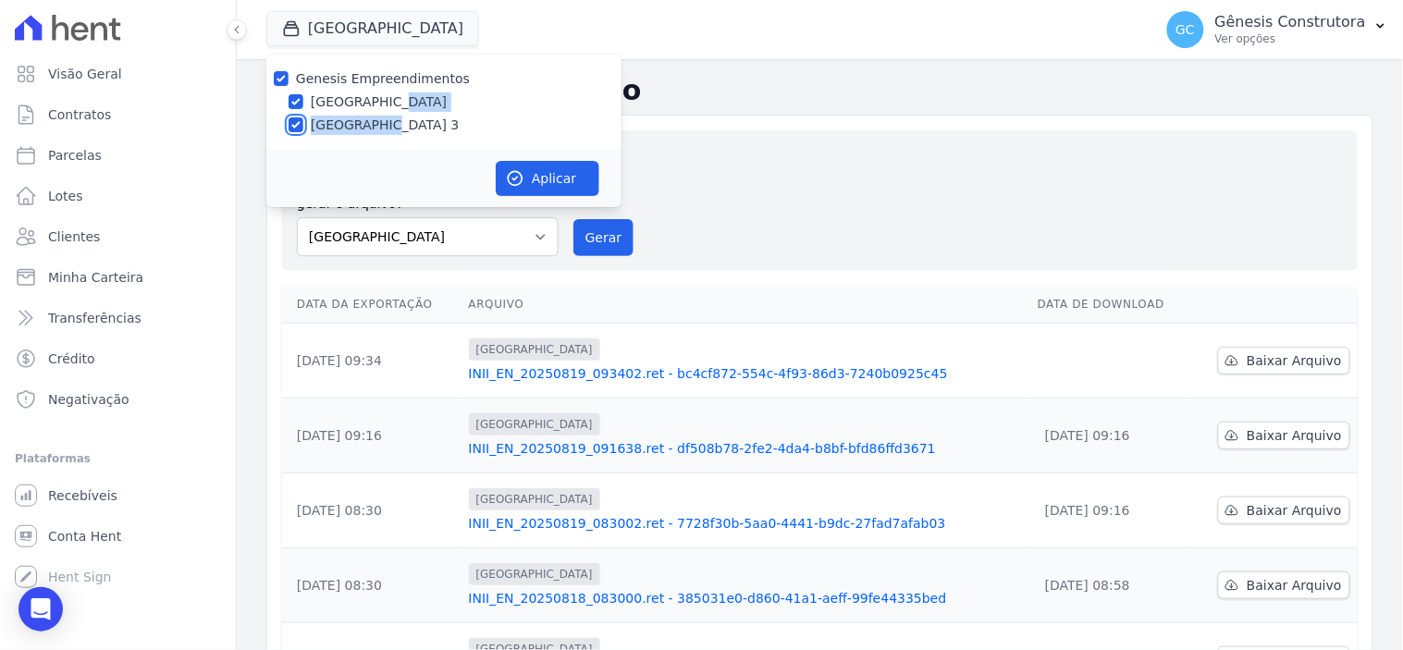
checkbox input "true"
click at [362, 103] on label "[GEOGRAPHIC_DATA]" at bounding box center [379, 102] width 136 height 19
click at [367, 99] on label "[GEOGRAPHIC_DATA]" at bounding box center [379, 102] width 136 height 19
click at [303, 99] on input "[GEOGRAPHIC_DATA]" at bounding box center [296, 101] width 15 height 15
checkbox input "false"
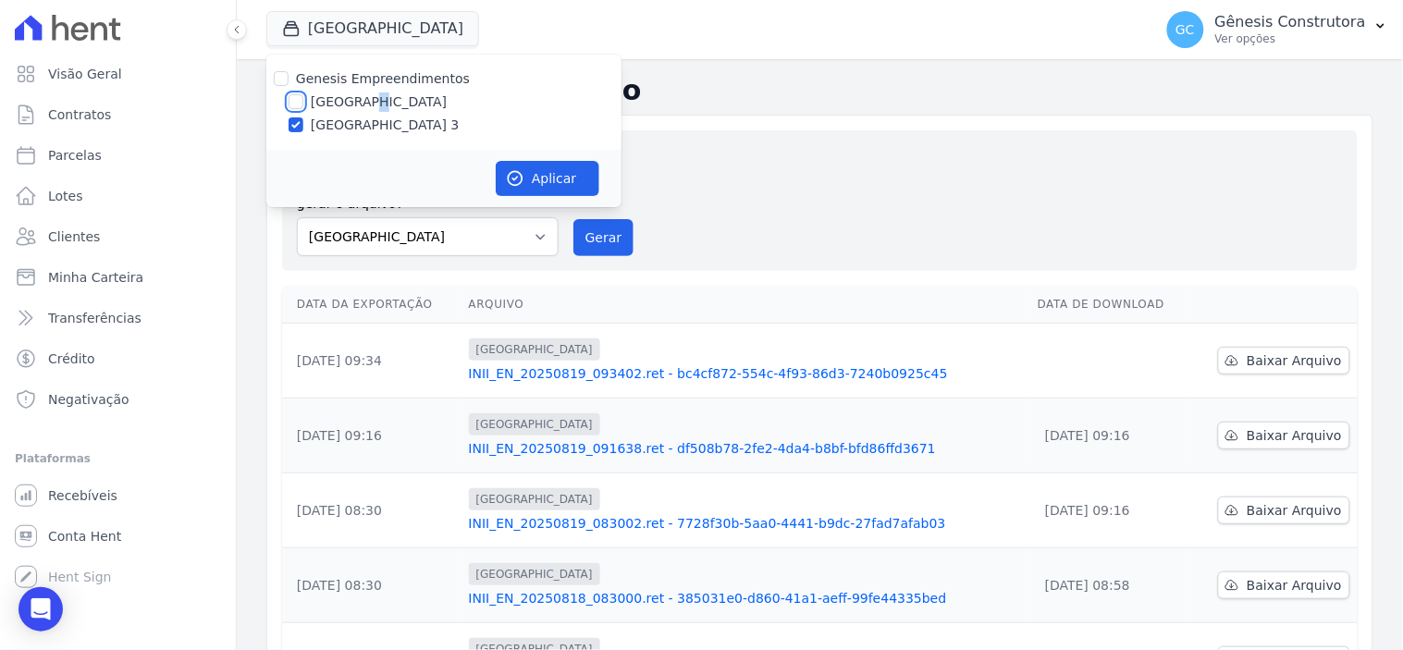
checkbox input "false"
click at [533, 170] on button "Aplicar" at bounding box center [548, 178] width 104 height 35
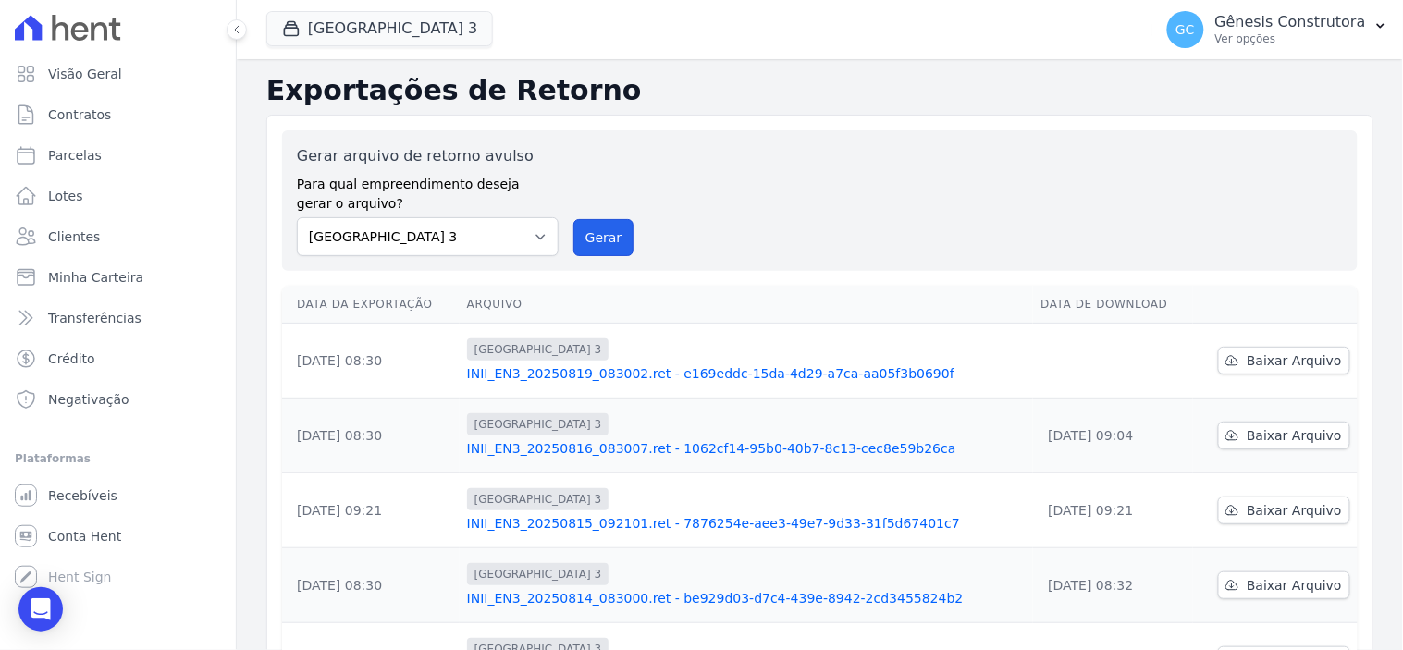
drag, startPoint x: 598, startPoint y: 235, endPoint x: 796, endPoint y: 191, distance: 202.7
click at [597, 250] on button "Gerar" at bounding box center [604, 237] width 61 height 37
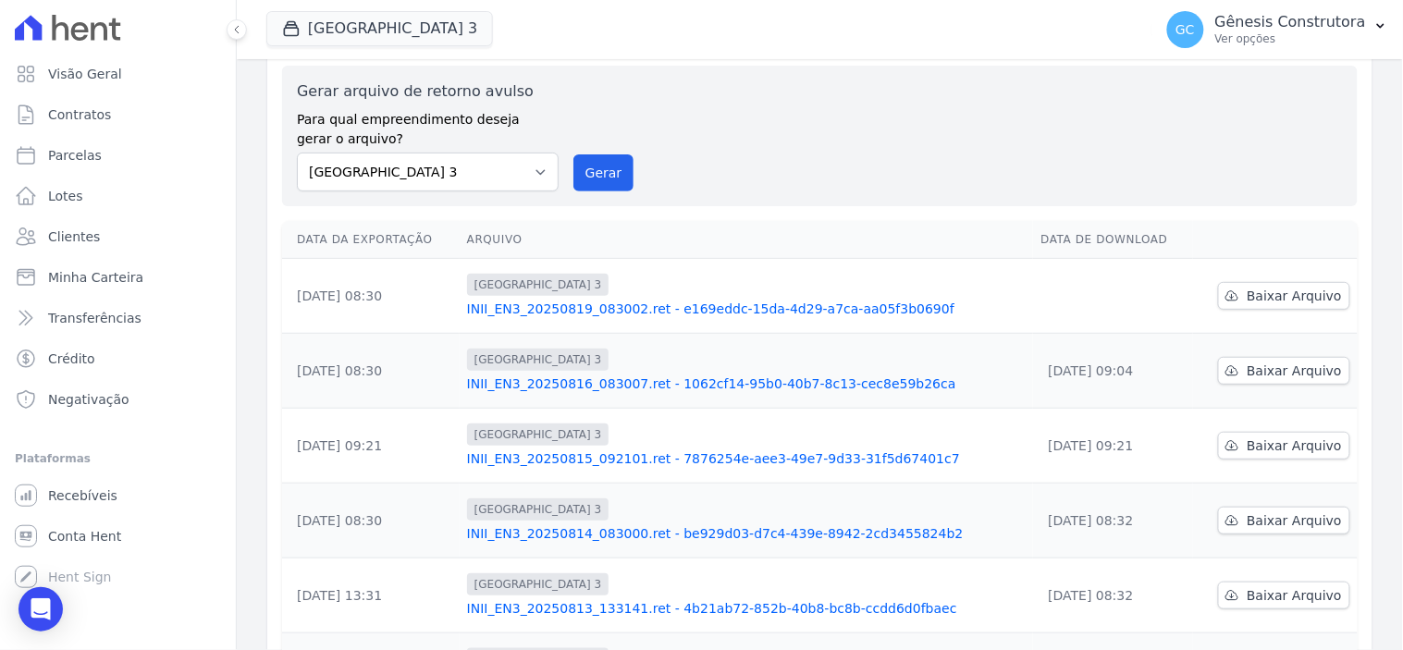
scroll to position [103, 0]
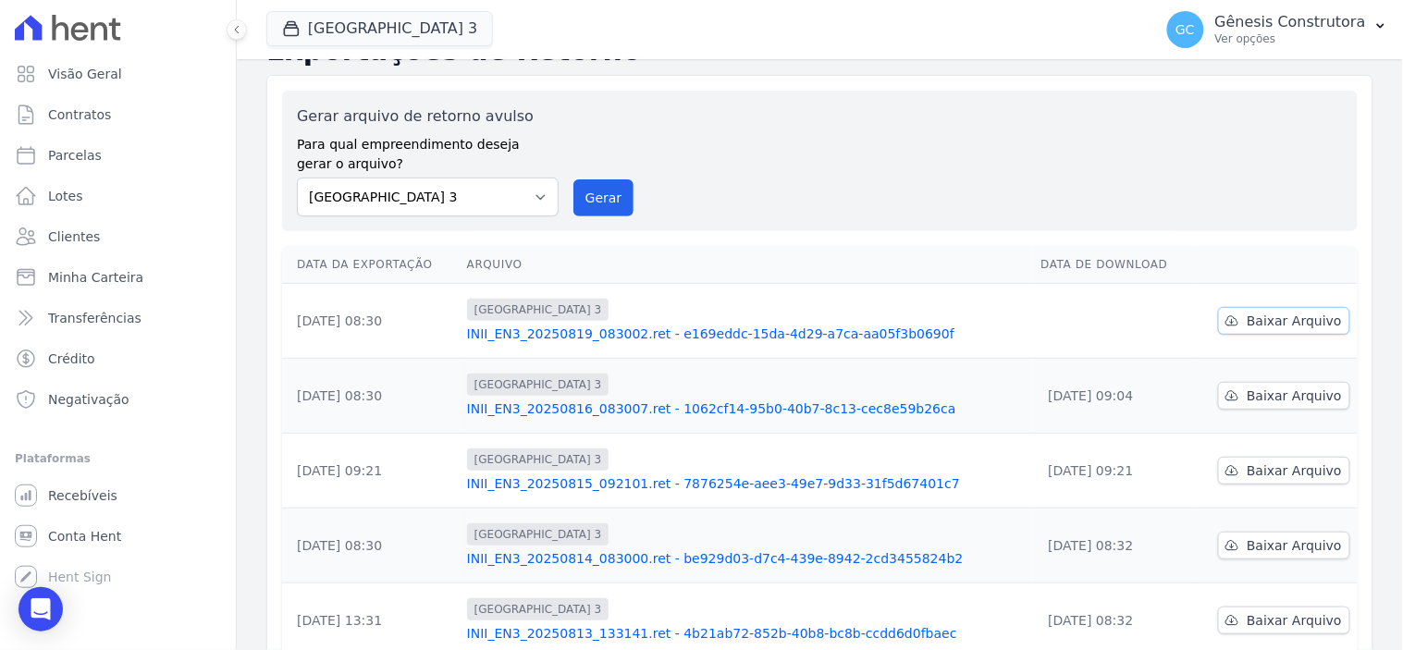
click at [1253, 318] on span "Baixar Arquivo" at bounding box center [1294, 321] width 95 height 19
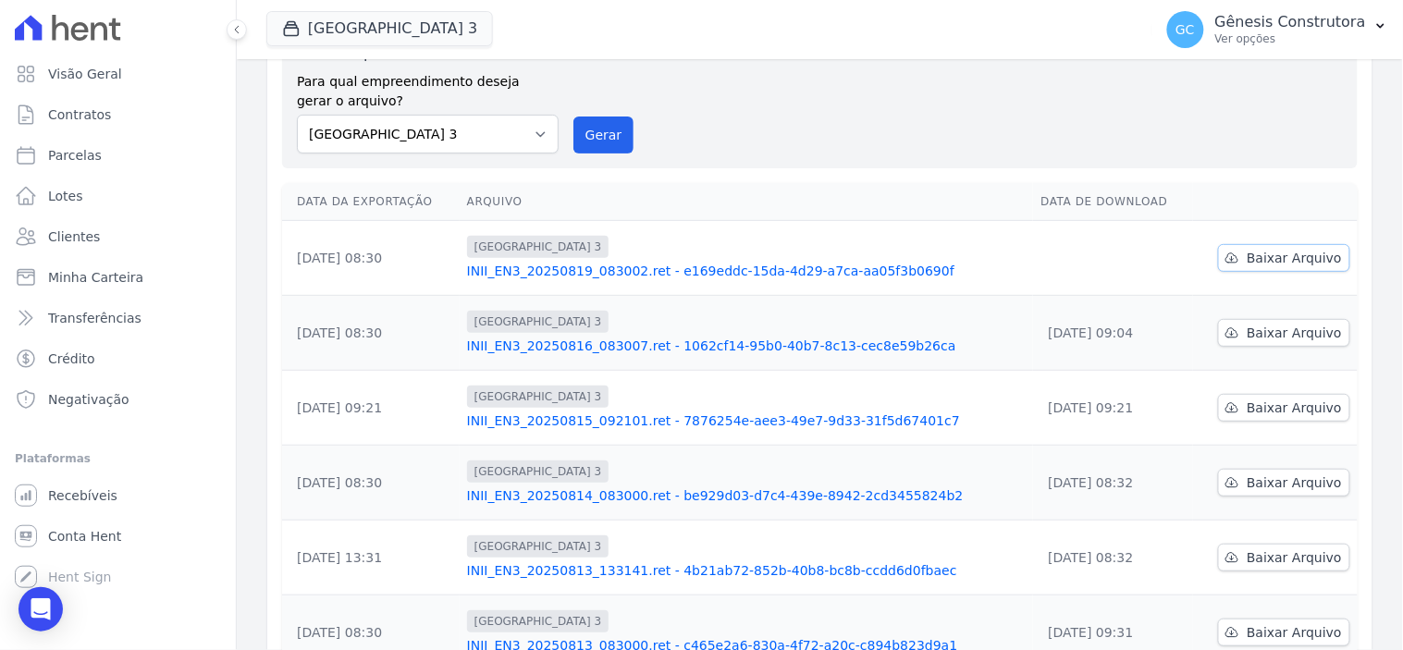
scroll to position [39, 0]
